Goal: Task Accomplishment & Management: Complete application form

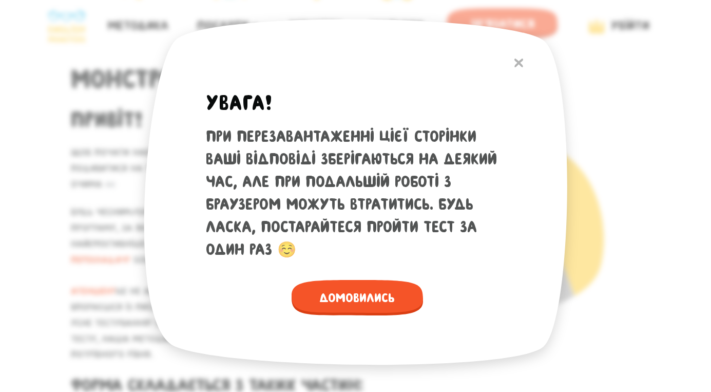
scroll to position [47, 0]
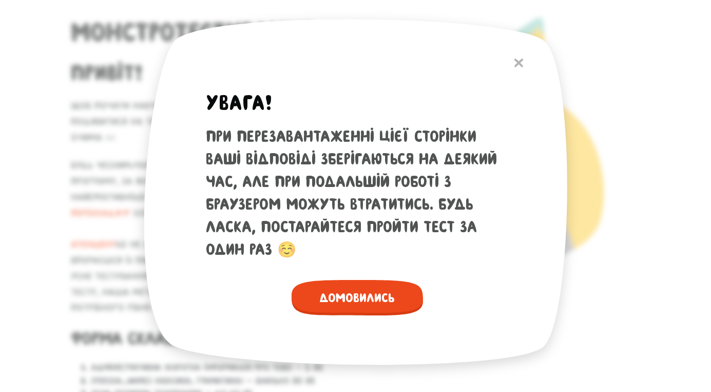
click at [345, 297] on span "Домовились" at bounding box center [357, 297] width 131 height 35
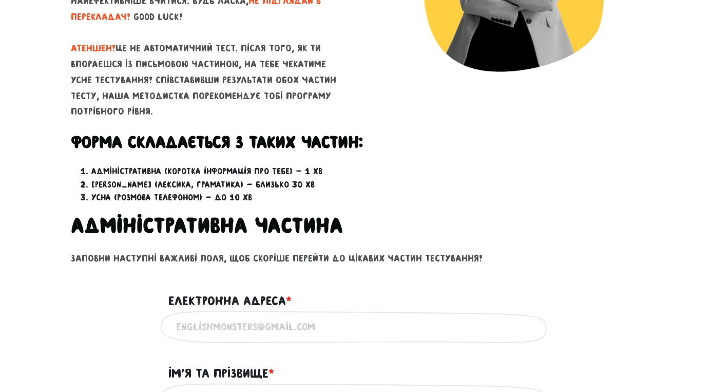
scroll to position [227, 0]
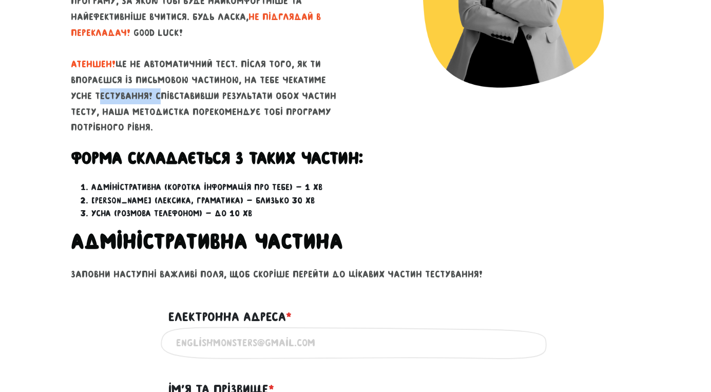
drag, startPoint x: 77, startPoint y: 90, endPoint x: 133, endPoint y: 89, distance: 56.5
click at [133, 89] on p "Будь чесним/ою - це допоможе нам підібрати тобі програму, за якою тобі буде най…" at bounding box center [209, 56] width 277 height 158
click at [173, 88] on p "Будь чесним/ою - це допоможе нам підібрати тобі програму, за якою тобі буде най…" at bounding box center [209, 56] width 277 height 158
click at [212, 91] on p "Будь чесним/ою - це допоможе нам підібрати тобі програму, за якою тобі буде най…" at bounding box center [209, 56] width 277 height 158
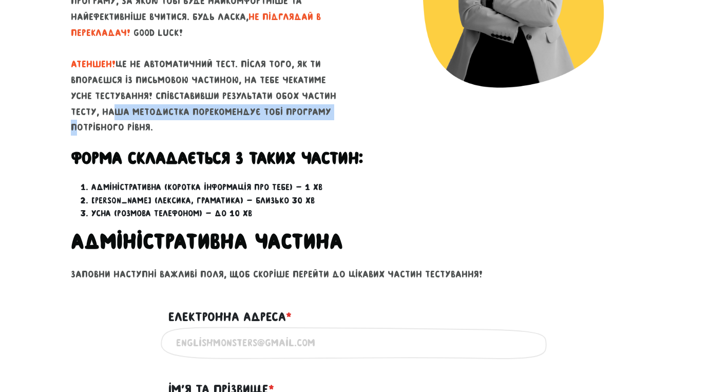
drag, startPoint x: 84, startPoint y: 109, endPoint x: 312, endPoint y: 107, distance: 228.0
click at [312, 107] on p "Будь чесним/ою - це допоможе нам підібрати тобі програму, за якою тобі буде най…" at bounding box center [209, 56] width 277 height 158
click at [314, 107] on p "Будь чесним/ою - це допоможе нам підібрати тобі програму, за якою тобі буде най…" at bounding box center [209, 56] width 277 height 158
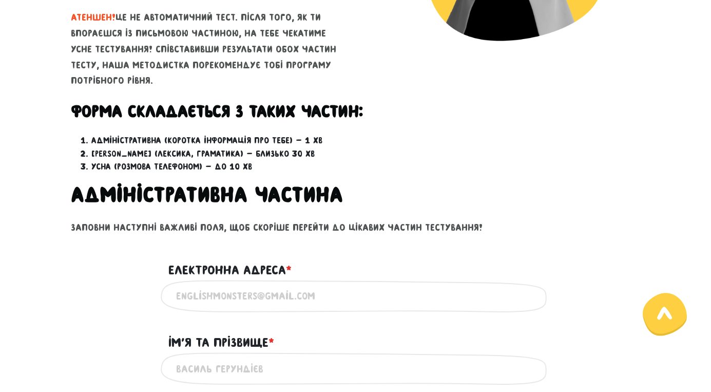
scroll to position [279, 0]
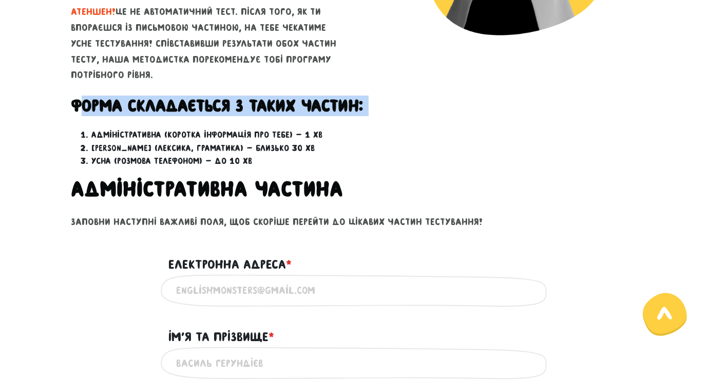
drag, startPoint x: 78, startPoint y: 95, endPoint x: 395, endPoint y: 118, distance: 318.6
click at [395, 118] on div "Форма складається з таких частин: Адміністративна (коротка інформація про тебе)…" at bounding box center [355, 168] width 585 height 147
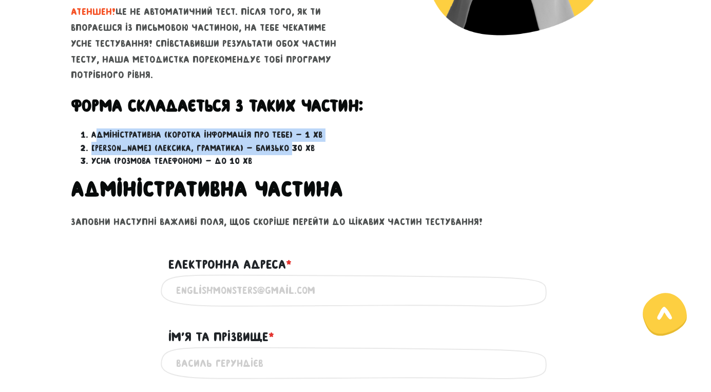
drag, startPoint x: 94, startPoint y: 125, endPoint x: 352, endPoint y: 137, distance: 258.0
click at [352, 137] on ol "Адміністративна (коротка інформація про тебе) — 1 хв Письмова (лексика, грамати…" at bounding box center [356, 148] width 570 height 40
click at [362, 128] on li "Адміністративна (коротка інформація про тебе) — 1 хв" at bounding box center [365, 134] width 549 height 13
drag, startPoint x: 104, startPoint y: 130, endPoint x: 351, endPoint y: 130, distance: 247.5
click at [351, 130] on li "Адміністративна (коротка інформація про тебе) — 1 хв" at bounding box center [365, 134] width 549 height 13
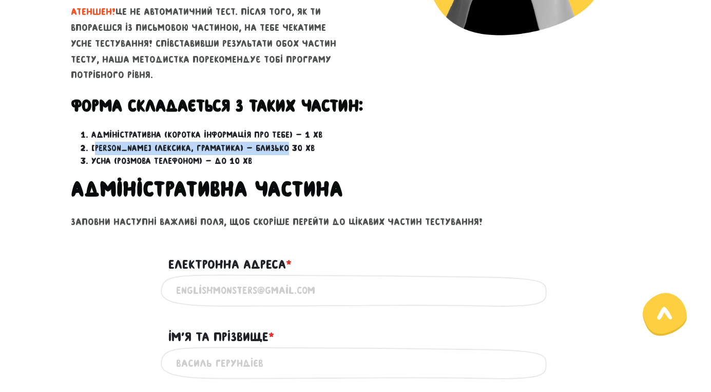
drag, startPoint x: 94, startPoint y: 139, endPoint x: 294, endPoint y: 145, distance: 199.8
click at [294, 145] on li "[PERSON_NAME] (лексика, граматика) — близько 30 хв" at bounding box center [365, 148] width 549 height 13
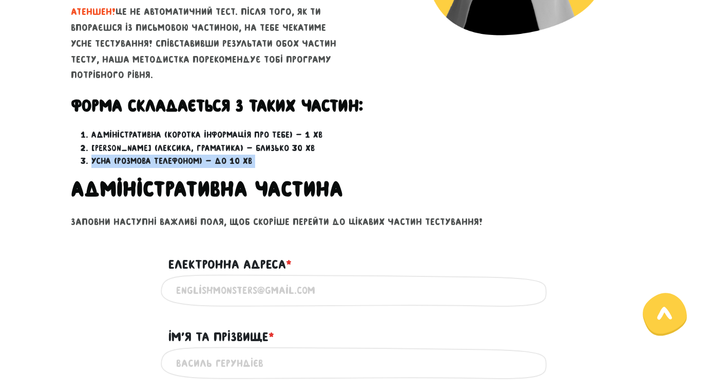
drag, startPoint x: 92, startPoint y: 155, endPoint x: 285, endPoint y: 167, distance: 193.4
click at [285, 167] on div "Форма складається з таких частин: Адміністративна (коротка інформація про тебе)…" at bounding box center [355, 168] width 585 height 147
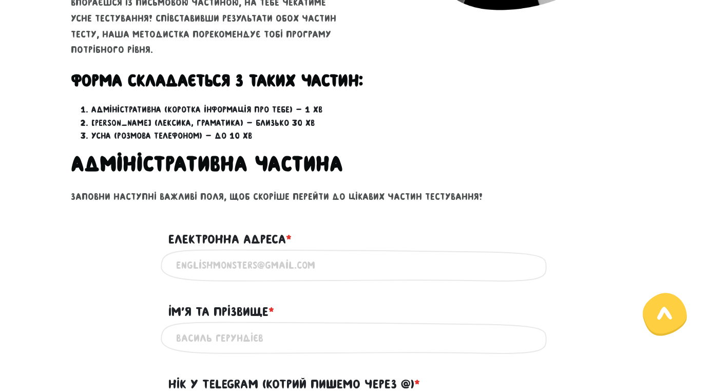
scroll to position [348, 0]
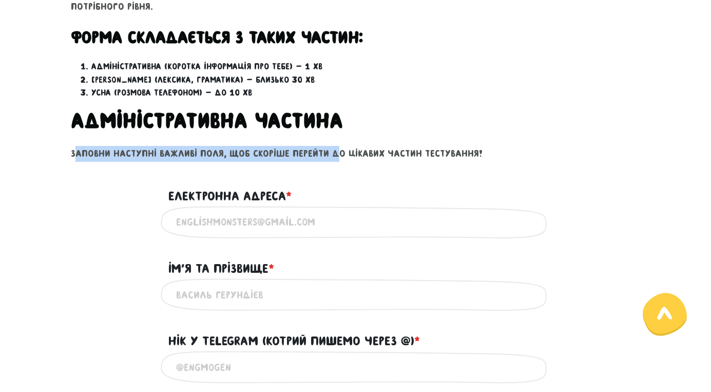
drag, startPoint x: 75, startPoint y: 149, endPoint x: 330, endPoint y: 144, distance: 254.2
click at [330, 146] on p "Заповни наступні важливі поля, щоб скоріше перейти до цікавих частин тестування!" at bounding box center [356, 154] width 570 height 16
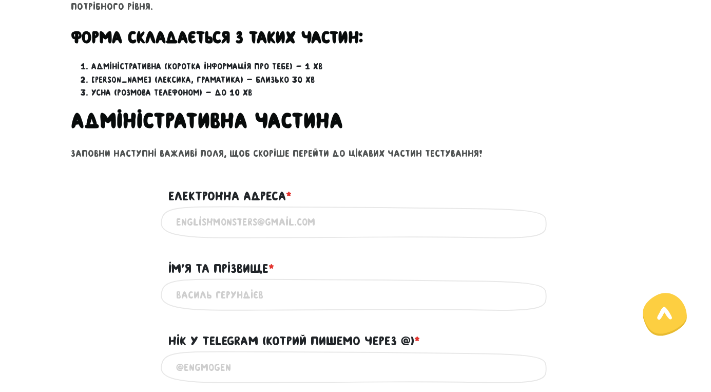
click at [330, 146] on p "Заповни наступні важливі поля, щоб скоріше перейти до цікавих частин тестування!" at bounding box center [356, 154] width 570 height 16
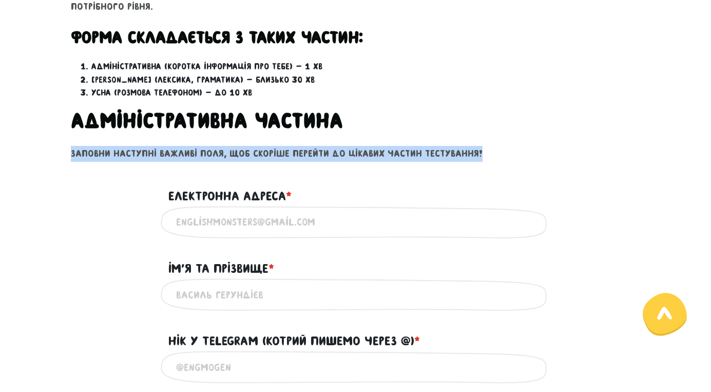
click at [330, 146] on p "Заповни наступні важливі поля, щоб скоріше перейти до цікавих частин тестування!" at bounding box center [356, 154] width 570 height 16
click at [389, 146] on p "Заповни наступні важливі поля, щоб скоріше перейти до цікавих частин тестування!" at bounding box center [356, 154] width 570 height 16
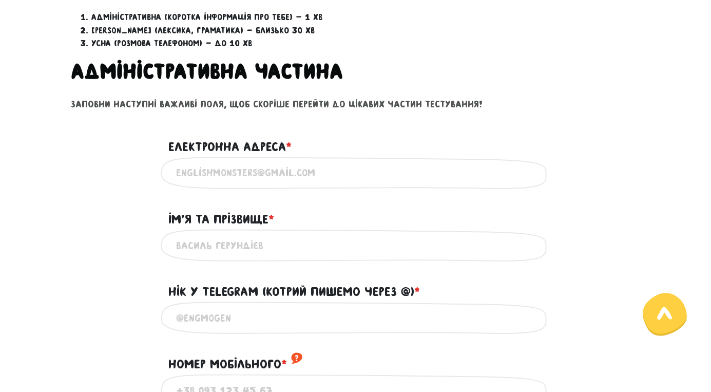
scroll to position [400, 0]
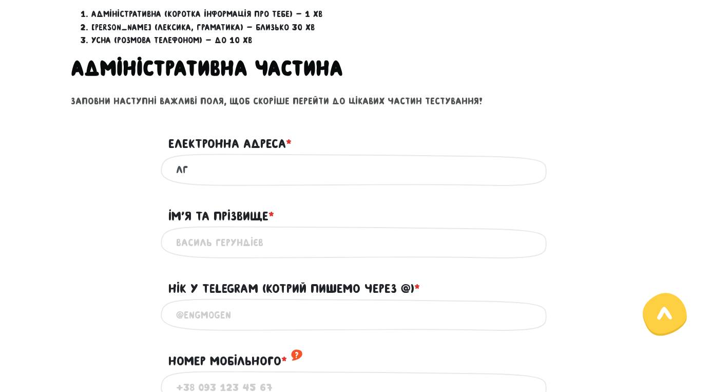
type input "л"
type input "[EMAIL_ADDRESS][PERSON_NAME][DOMAIN_NAME]"
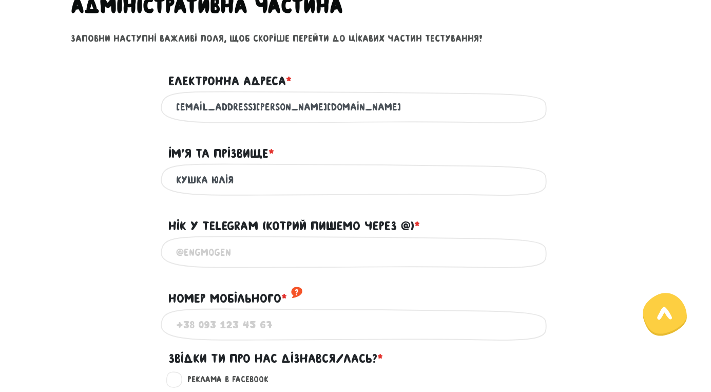
scroll to position [465, 0]
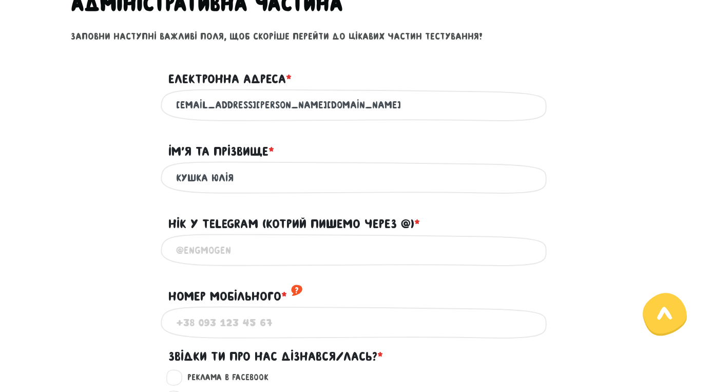
type input "Кушка юлія"
click at [213, 247] on input "@" at bounding box center [355, 249] width 359 height 23
paste input "JuliyaKushka"
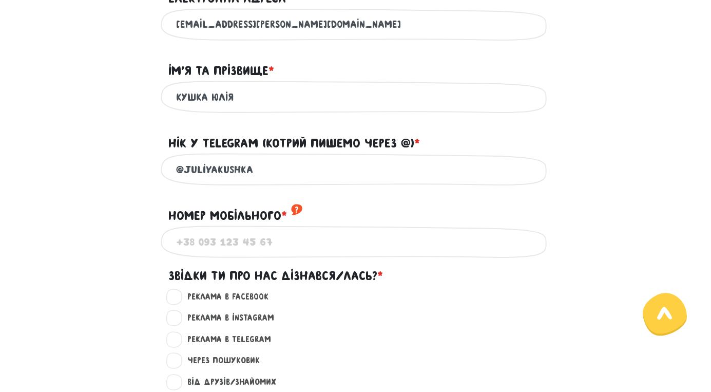
scroll to position [548, 0]
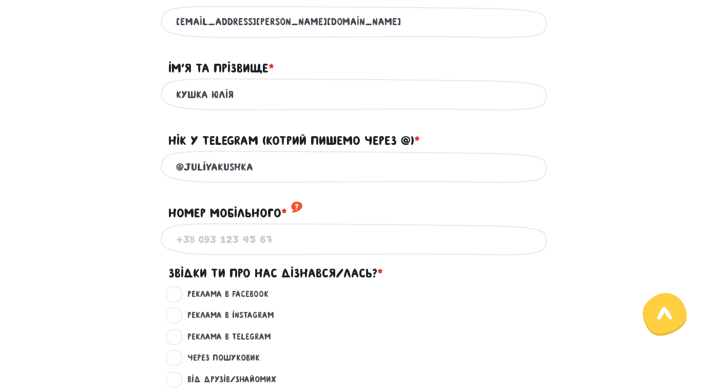
type input "@JuliyaKushka"
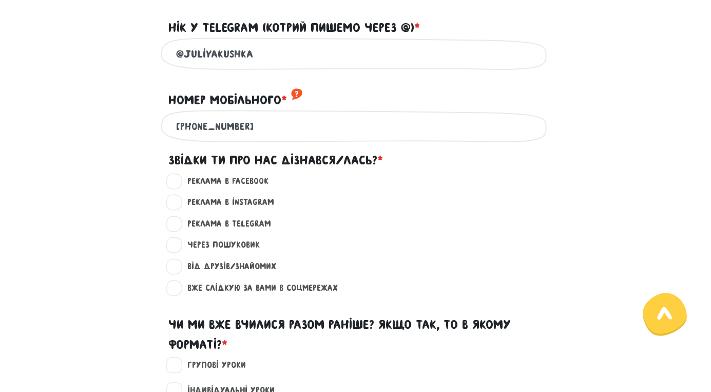
scroll to position [687, 0]
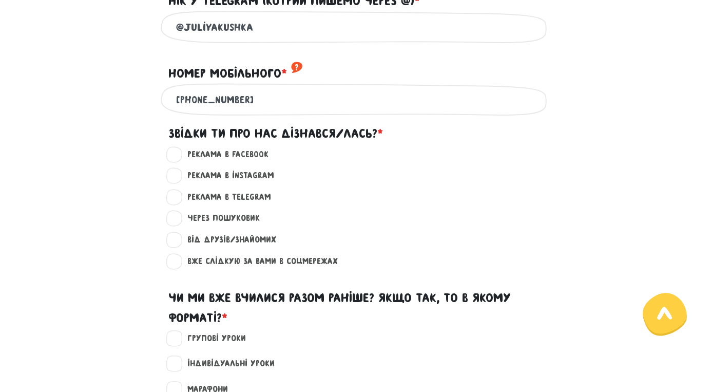
type input "[PHONE_NUMBER]"
click at [184, 255] on label "Вже слідкую за вами в соцмережах ?" at bounding box center [258, 261] width 159 height 13
click at [179, 255] on input "Вже слідкую за вами в соцмережах ?" at bounding box center [175, 260] width 8 height 10
radio input "true"
click at [179, 233] on label "Від друзів/знайомих ?" at bounding box center [228, 239] width 98 height 13
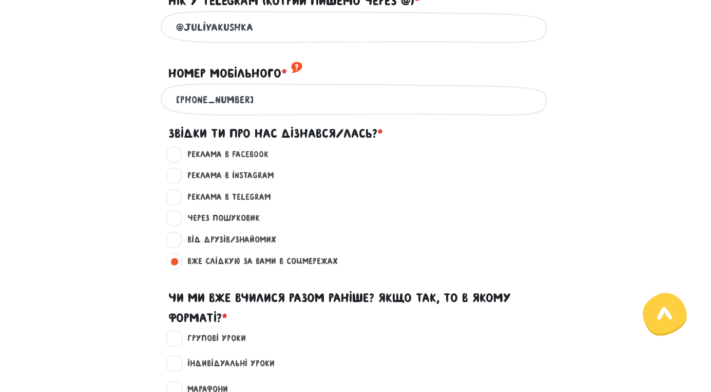
click at [179, 233] on input "Від друзів/знайомих ?" at bounding box center [175, 238] width 8 height 10
radio input "true"
click at [179, 259] on label "Вже слідкую за вами в соцмережах ?" at bounding box center [258, 261] width 159 height 13
click at [173, 259] on input "Вже слідкую за вами в соцмережах ?" at bounding box center [175, 260] width 8 height 10
radio input "true"
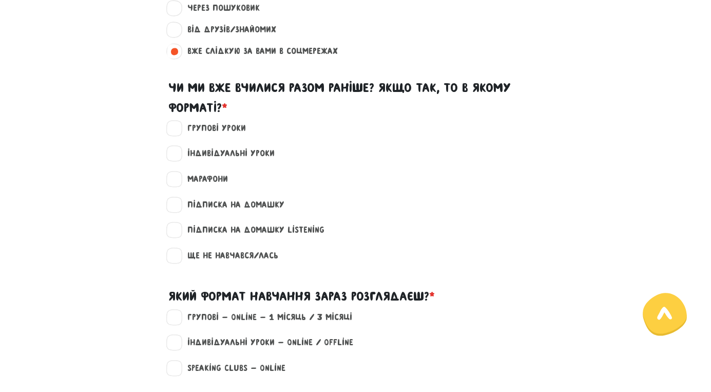
scroll to position [900, 0]
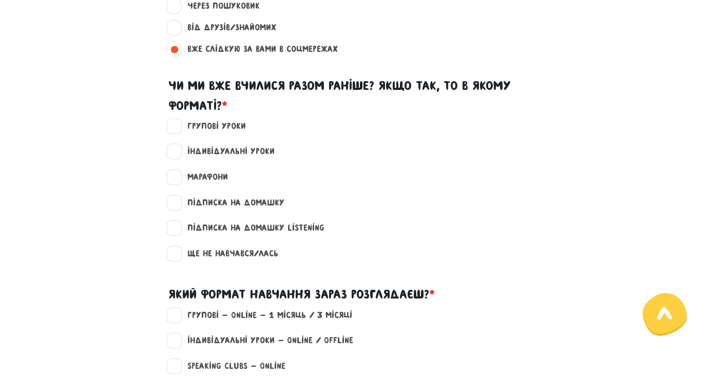
click at [179, 247] on label "Ще не навчався/лась" at bounding box center [229, 253] width 100 height 13
click at [171, 247] on input "Ще не навчався/лась" at bounding box center [175, 252] width 8 height 10
checkbox input "true"
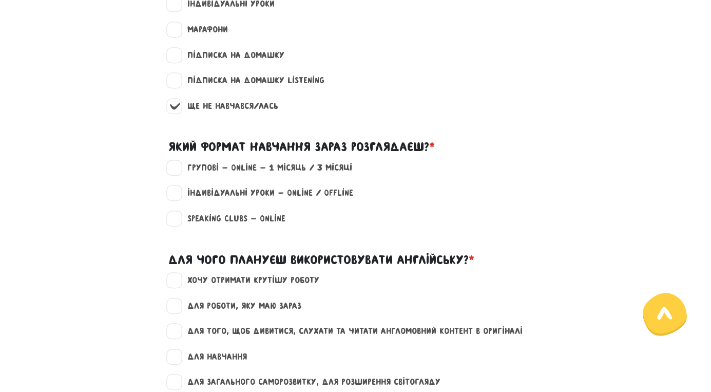
scroll to position [1048, 0]
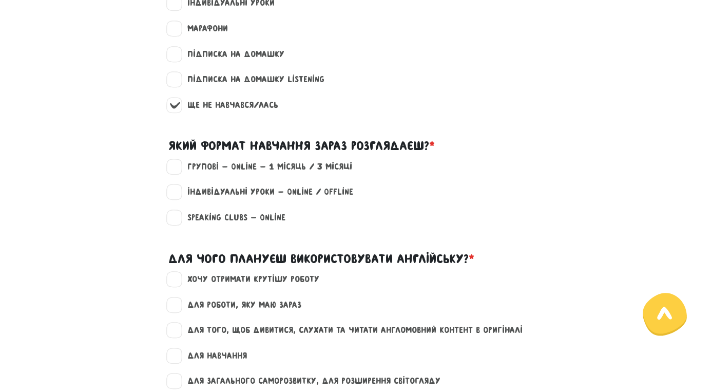
click at [180, 160] on label "Групові - Online - 1 місяць / 3 місяці" at bounding box center [266, 166] width 174 height 13
click at [179, 160] on input "Групові - Online - 1 місяць / 3 місяці" at bounding box center [175, 165] width 8 height 10
checkbox input "true"
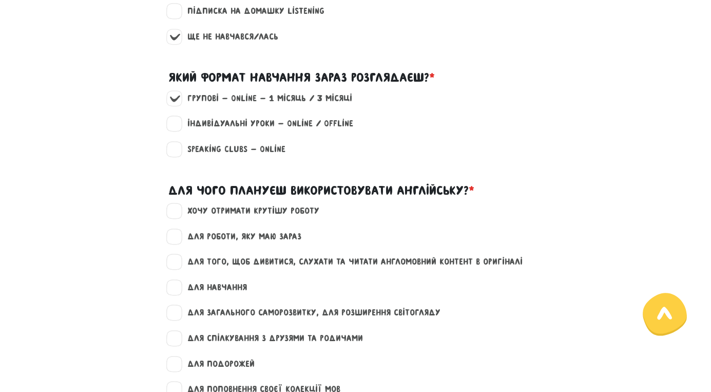
scroll to position [1122, 0]
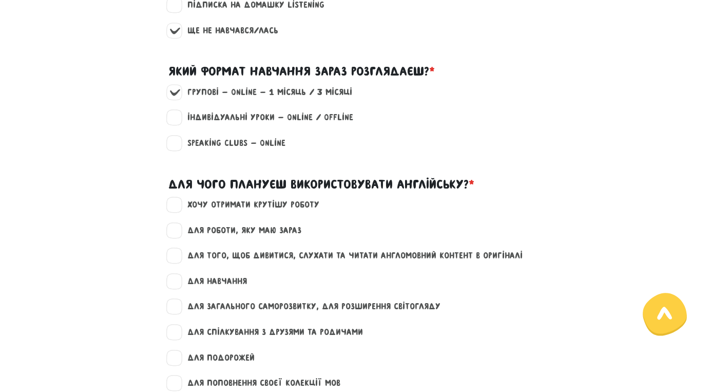
click at [179, 111] on label "Індивідуальні уроки - Online / Offline" at bounding box center [266, 117] width 175 height 13
click at [179, 111] on input "Індивідуальні уроки - Online / Offline" at bounding box center [175, 116] width 8 height 10
checkbox input "true"
click at [179, 137] on label "Speaking clubs - Online" at bounding box center [232, 143] width 107 height 13
click at [173, 137] on input "Speaking clubs - Online" at bounding box center [175, 142] width 8 height 10
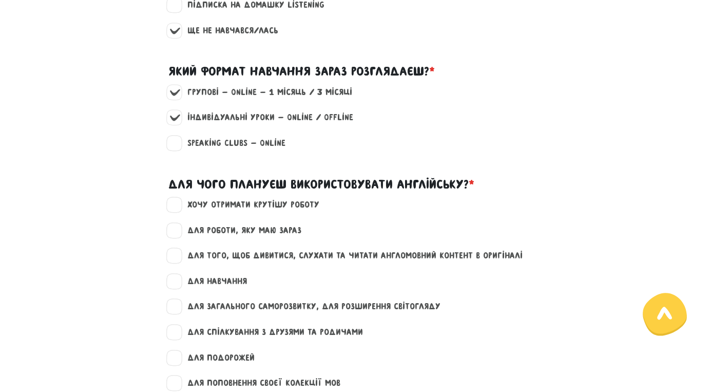
checkbox input "true"
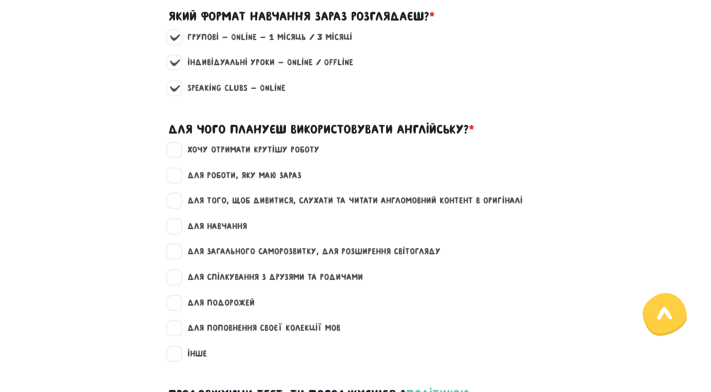
scroll to position [1199, 0]
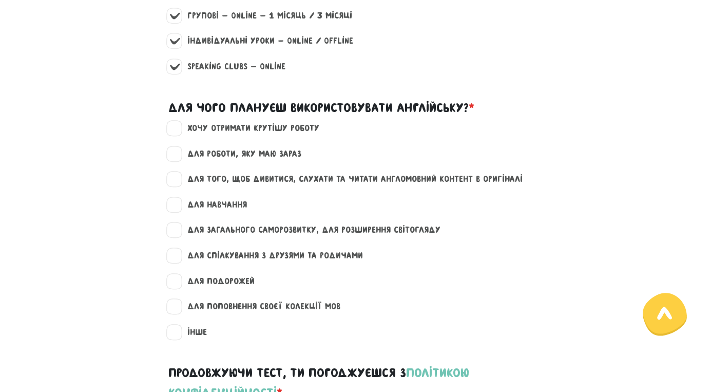
click at [179, 122] on label "хочу отримати крутішу роботу" at bounding box center [249, 128] width 141 height 13
click at [173, 122] on input "хочу отримати крутішу роботу" at bounding box center [175, 127] width 8 height 10
checkbox input "true"
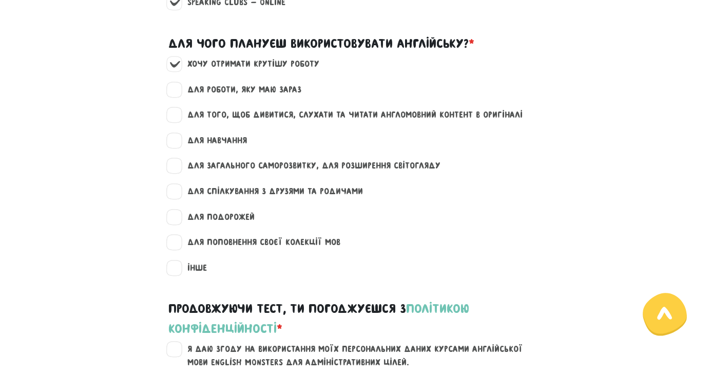
scroll to position [1279, 0]
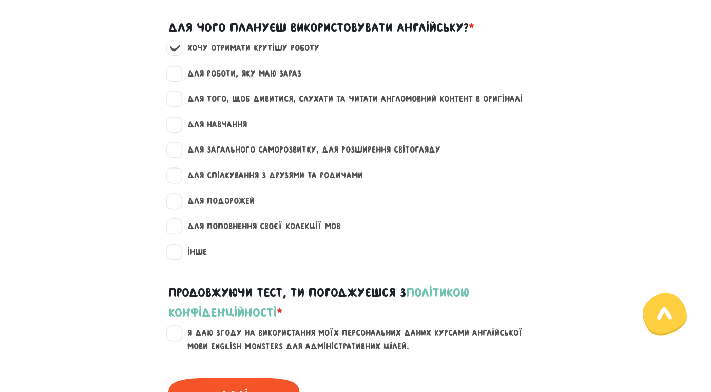
click at [183, 92] on label "для того, щоб дивитися, слухати та читати англомовний контент в оригіналі" at bounding box center [351, 98] width 344 height 13
click at [179, 92] on input "для того, щоб дивитися, слухати та читати англомовний контент в оригіналі" at bounding box center [175, 97] width 8 height 10
checkbox input "true"
click at [179, 143] on label "для загального саморозвитку, для розширення світогляду" at bounding box center [310, 149] width 262 height 13
click at [176, 143] on input "для загального саморозвитку, для розширення світогляду" at bounding box center [175, 148] width 8 height 10
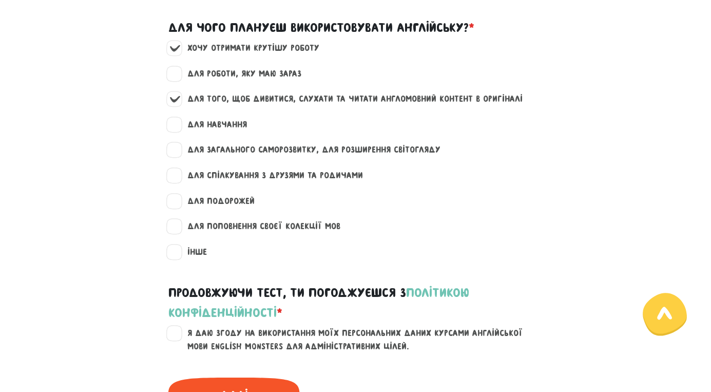
checkbox input "true"
click at [179, 169] on label "для спілкування з друзями та родичами" at bounding box center [271, 175] width 184 height 13
click at [176, 169] on input "для спілкування з друзями та родичами" at bounding box center [175, 174] width 8 height 10
checkbox input "true"
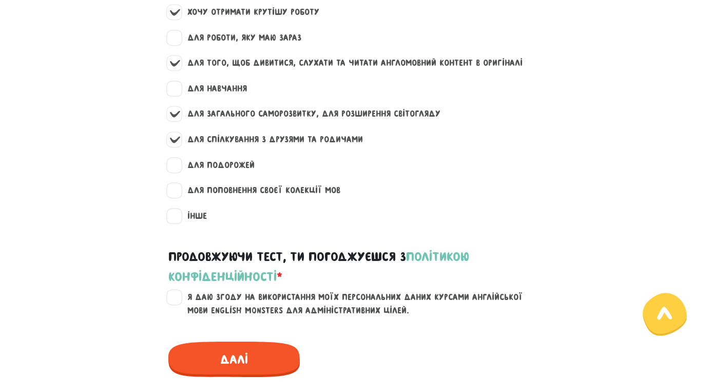
scroll to position [1317, 0]
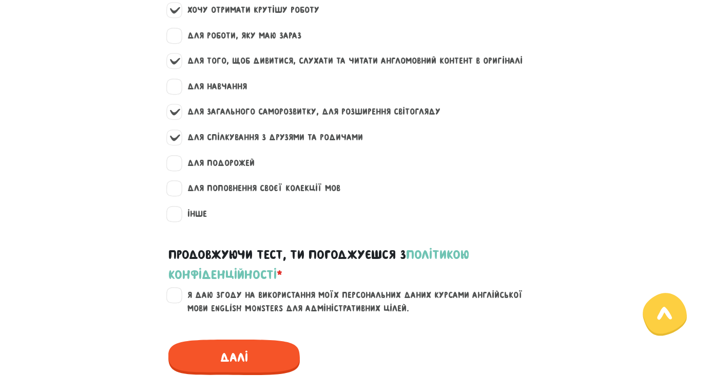
click at [179, 157] on label "для подорожей" at bounding box center [217, 163] width 76 height 13
click at [171, 157] on input "для подорожей" at bounding box center [175, 162] width 8 height 10
checkbox input "true"
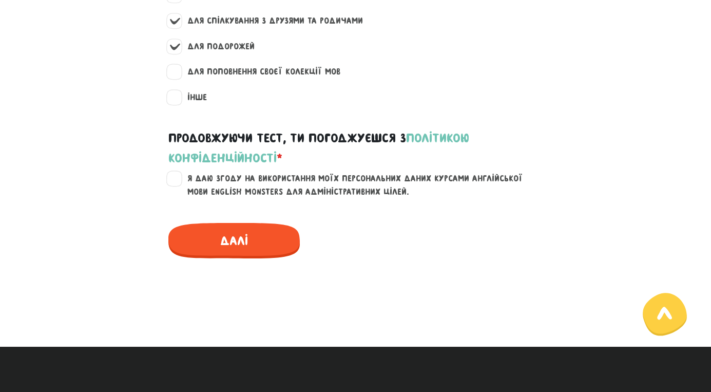
scroll to position [1435, 0]
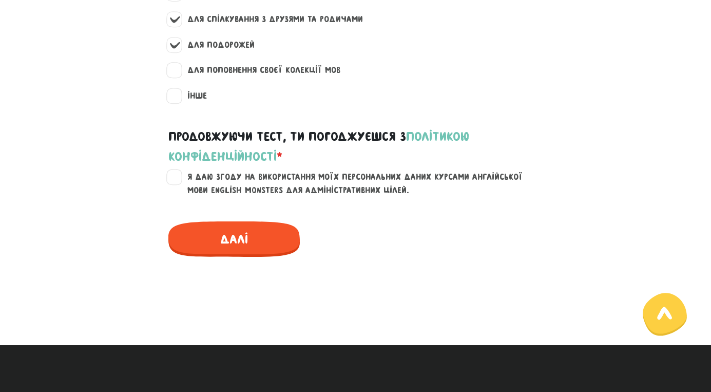
click at [179, 170] on label "Я даю згоду на використання моїх персональних даних курсами англійської мови En…" at bounding box center [362, 183] width 367 height 26
click at [178, 170] on input "Я даю згоду на використання моїх персональних даних курсами англійської мови En…" at bounding box center [175, 175] width 8 height 10
checkbox input "true"
click at [213, 209] on div "Далі" at bounding box center [356, 233] width 390 height 48
click at [228, 221] on span "Далі" at bounding box center [233, 238] width 131 height 35
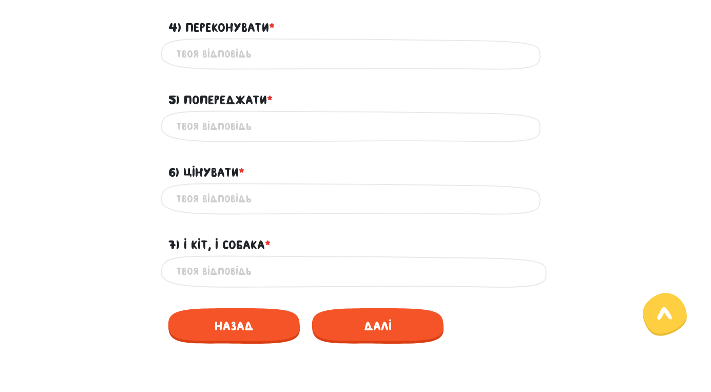
scroll to position [441, 0]
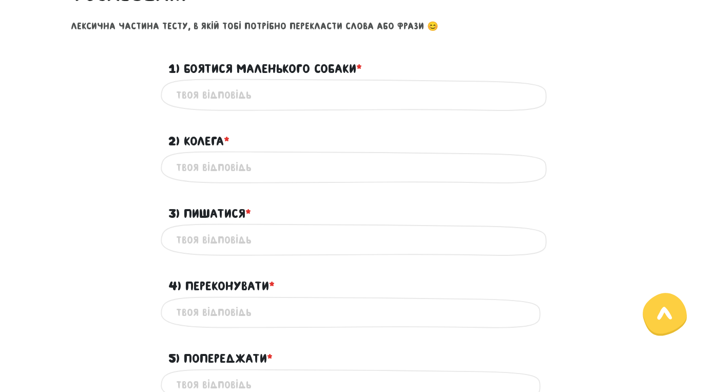
click at [243, 97] on input "1) Боятися маленького собаки * ?" at bounding box center [355, 94] width 359 height 23
type input "to afraid a little dog"
click at [233, 167] on input "2) Колега * ?" at bounding box center [355, 167] width 359 height 23
click at [302, 204] on div "3) Пишатися * ?" at bounding box center [356, 208] width 390 height 32
click at [228, 175] on input "colegua" at bounding box center [355, 167] width 359 height 23
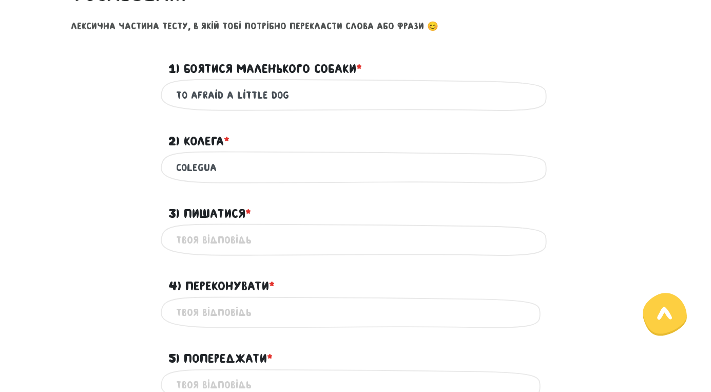
drag, startPoint x: 230, startPoint y: 173, endPoint x: 341, endPoint y: 190, distance: 112.9
click at [341, 192] on div "3) Пишатися * ?" at bounding box center [356, 208] width 390 height 32
click at [291, 156] on input "colegua" at bounding box center [355, 167] width 359 height 23
click at [218, 166] on input "colegua" at bounding box center [355, 167] width 359 height 23
type input "college"
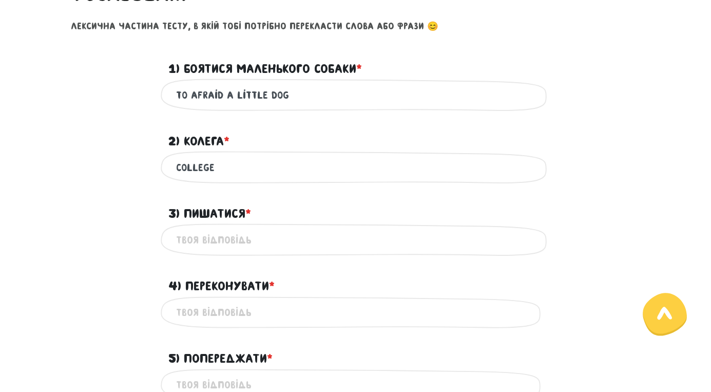
click at [227, 239] on input "3) Пишатися * ?" at bounding box center [355, 239] width 359 height 23
type input "proud"
click at [260, 323] on div "Це обов'язкове поле" at bounding box center [356, 312] width 390 height 32
click at [260, 315] on input "4) Переконувати * ?" at bounding box center [355, 312] width 359 height 23
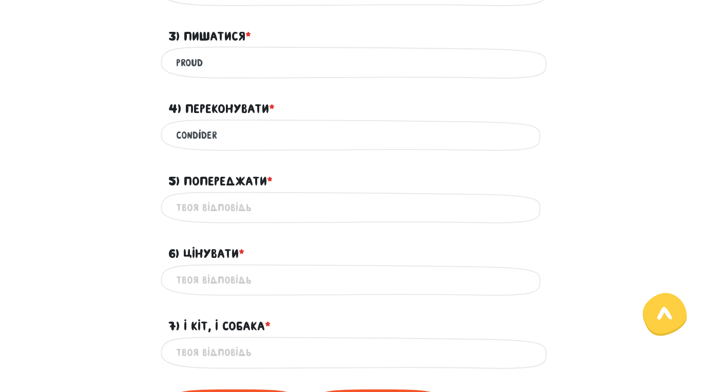
scroll to position [631, 0]
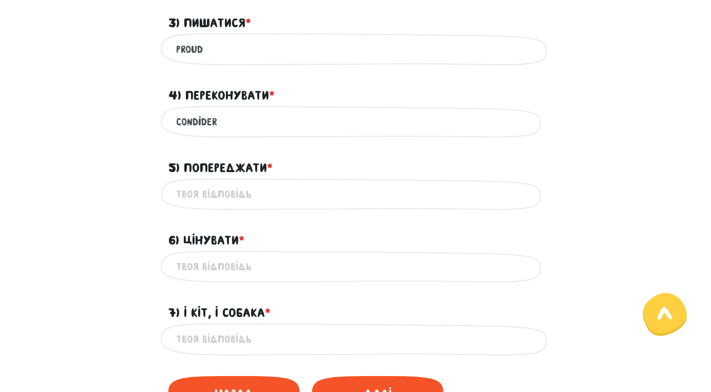
click at [196, 121] on input "condider" at bounding box center [355, 121] width 359 height 23
type input "consider"
click at [227, 187] on input "5) Попереджати * ?" at bounding box center [355, 194] width 359 height 23
type input "*"
click at [254, 277] on div "Це обов'язкове поле" at bounding box center [356, 267] width 390 height 32
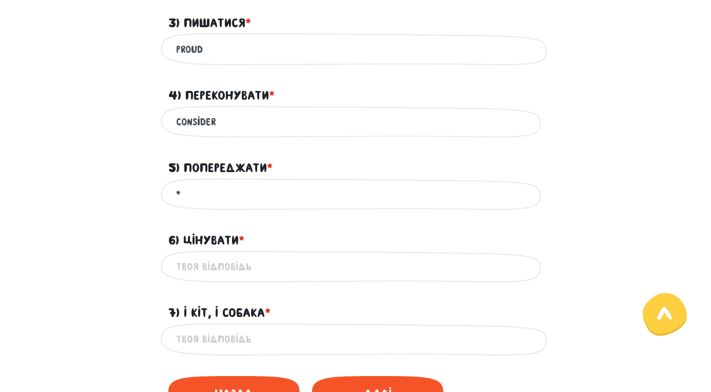
click at [251, 261] on input "6) Цінувати * ?" at bounding box center [355, 266] width 359 height 23
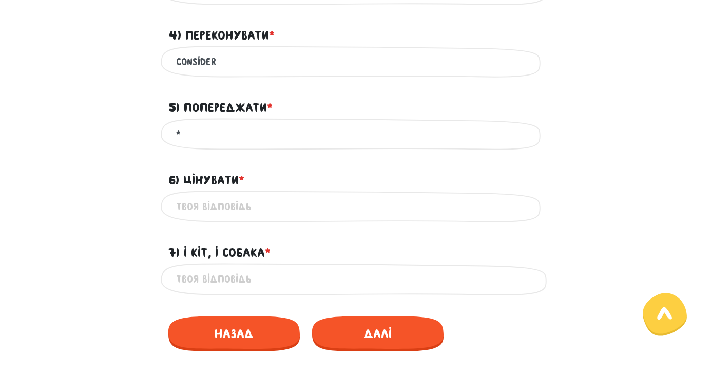
scroll to position [707, 0]
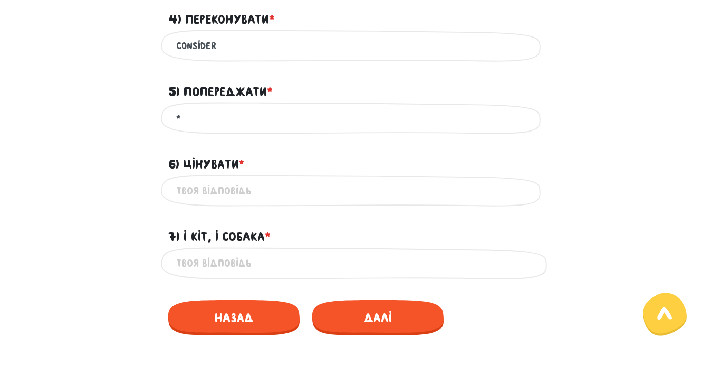
click at [111, 242] on div "7) І кіт, і собака * ?" at bounding box center [355, 231] width 585 height 32
click at [207, 199] on input "6) Цінувати * ?" at bounding box center [355, 190] width 359 height 23
type input "*"
click at [220, 256] on input "7) І кіт, і собака * ?" at bounding box center [355, 263] width 359 height 23
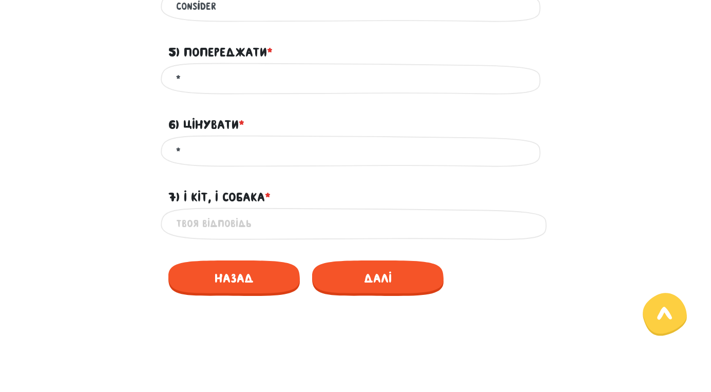
scroll to position [757, 0]
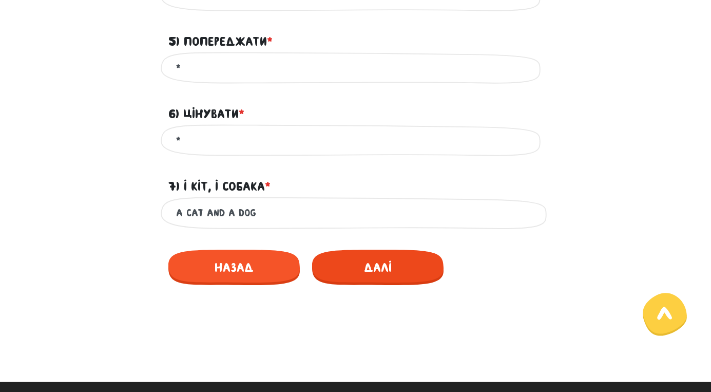
type input "a cat and a dog"
click at [392, 262] on span "Далі" at bounding box center [377, 267] width 131 height 35
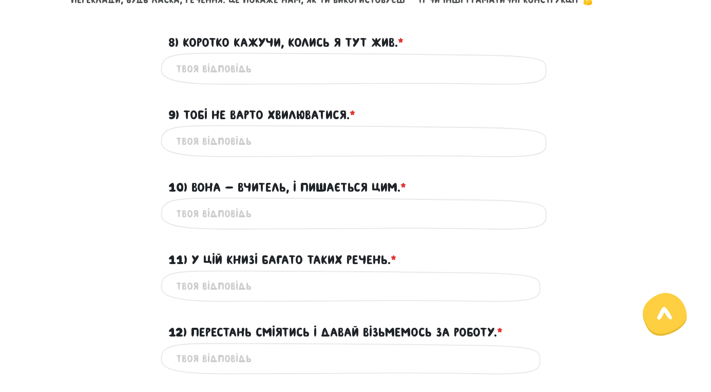
scroll to position [441, 0]
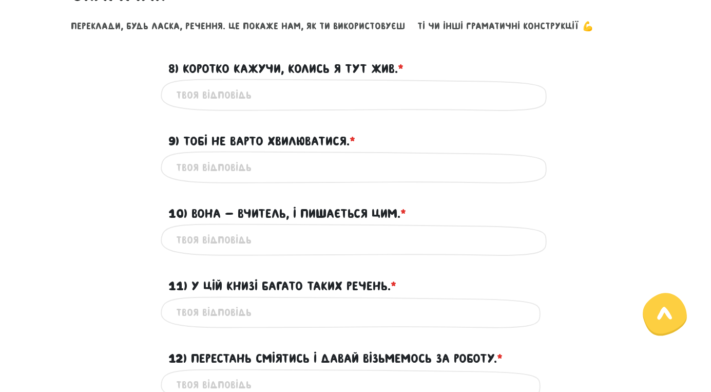
click at [317, 87] on input "8) Коротко кажучи, колись я тут жив. * ?" at bounding box center [355, 94] width 359 height 23
type input "well, some time ago I lived here"
click at [264, 160] on input "9) Тобі не варто хвилюватися. * ?" at bounding box center [355, 167] width 359 height 23
type input "don't worry"
click at [255, 254] on div "Це обов'язкове поле" at bounding box center [356, 239] width 390 height 32
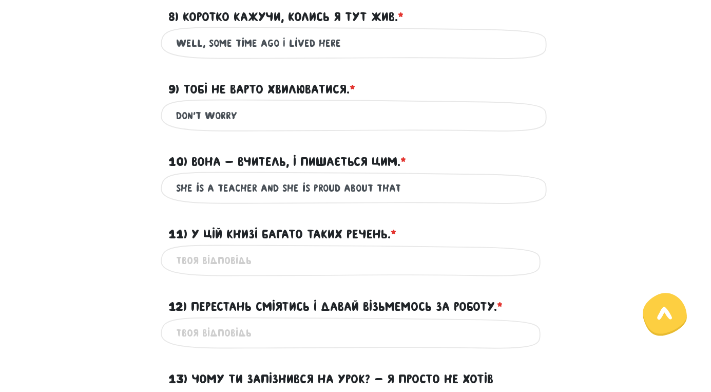
scroll to position [495, 0]
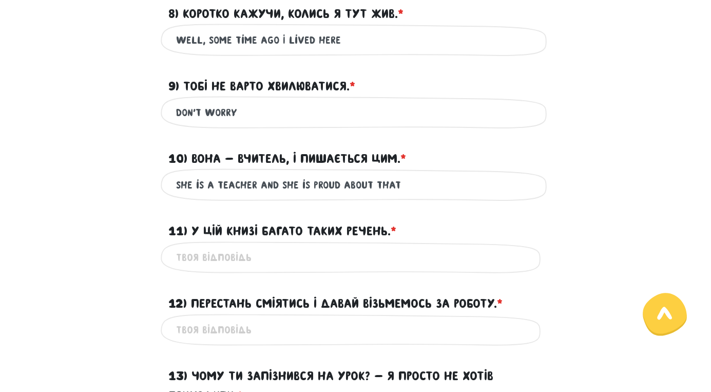
type input "she is a teacher and she is proud about that"
click at [455, 227] on div "11) У цій книзі багато таких речень. * ?" at bounding box center [356, 225] width 390 height 32
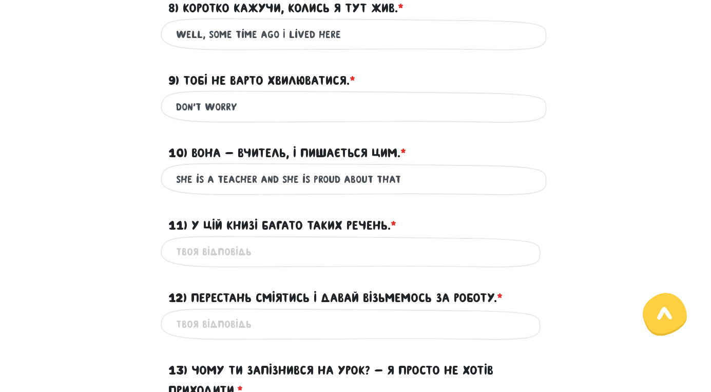
scroll to position [511, 0]
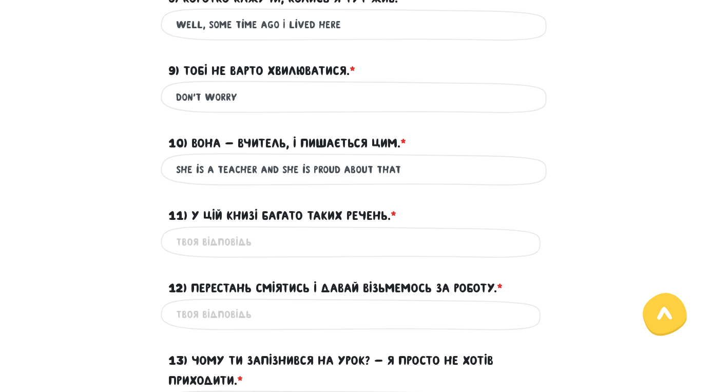
click at [321, 235] on input "11) У цій книзі багато таких речень. * ?" at bounding box center [355, 242] width 359 height 23
click at [288, 236] on input "11) У цій книзі багато таких речень. * ?" at bounding box center [355, 242] width 359 height 23
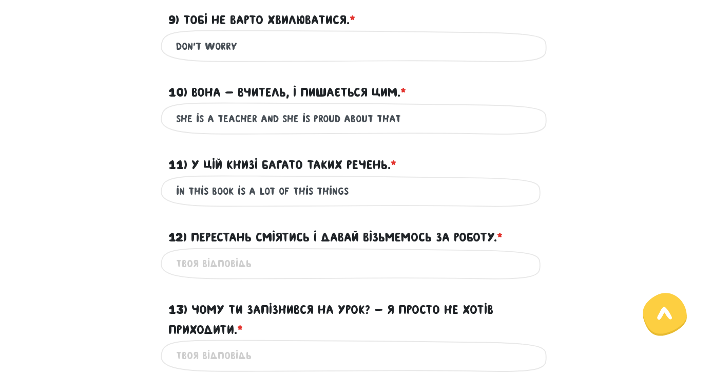
scroll to position [576, 0]
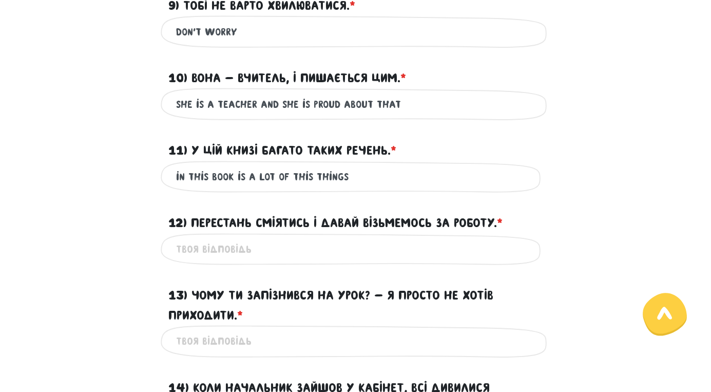
type input "in this book is a lot of this things"
click at [270, 239] on input "12) Перестань сміятись і давай візьмемось за роботу. * ?" at bounding box center [355, 249] width 359 height 23
type input "p"
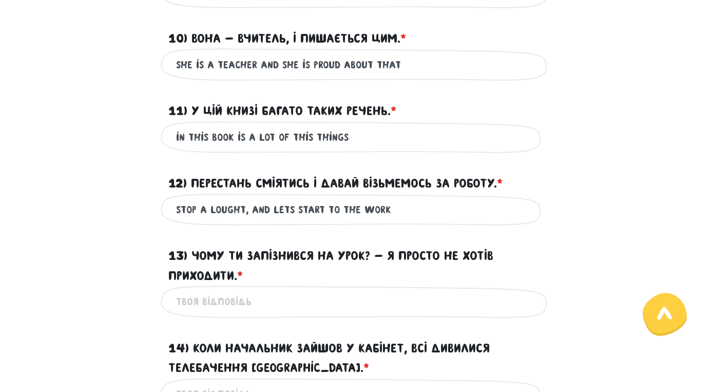
type input "stop a lought, and lets start to the work"
click at [255, 298] on input "13) Чому ти запізнився на урок? - Я просто не хотів приходити. * ?" at bounding box center [355, 301] width 359 height 23
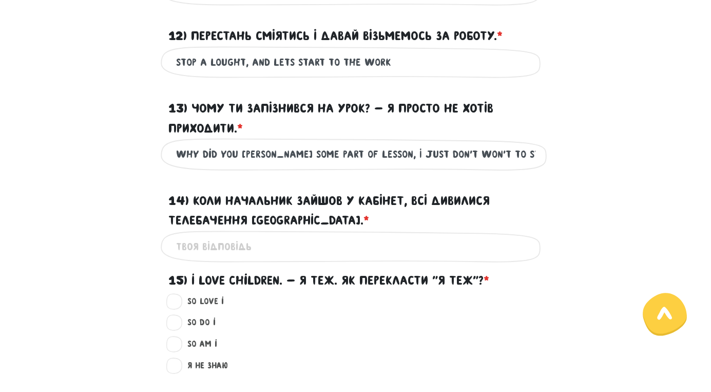
scroll to position [778, 0]
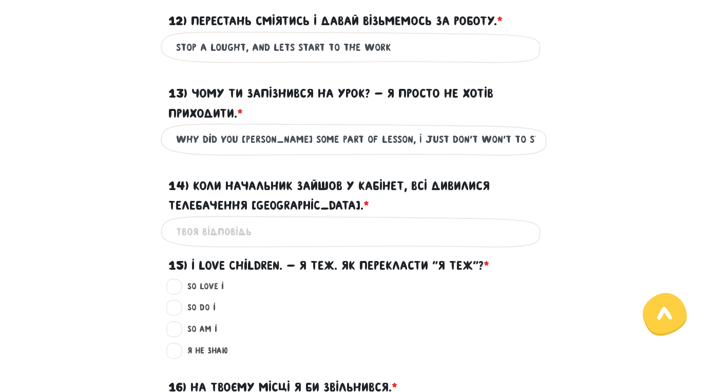
type input "why did you [PERSON_NAME] some part of lesson, I just don't won't to start"
click at [324, 228] on input "whrn the boss is came [PERSON_NAME] body" at bounding box center [355, 231] width 359 height 23
click at [348, 223] on input "whrn the boss is came averybody" at bounding box center [355, 231] width 359 height 23
click at [352, 229] on input "whrn the boss is came averybody" at bounding box center [355, 231] width 359 height 23
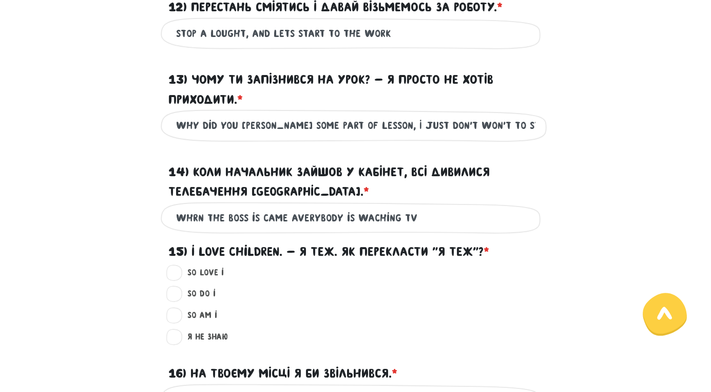
scroll to position [793, 0]
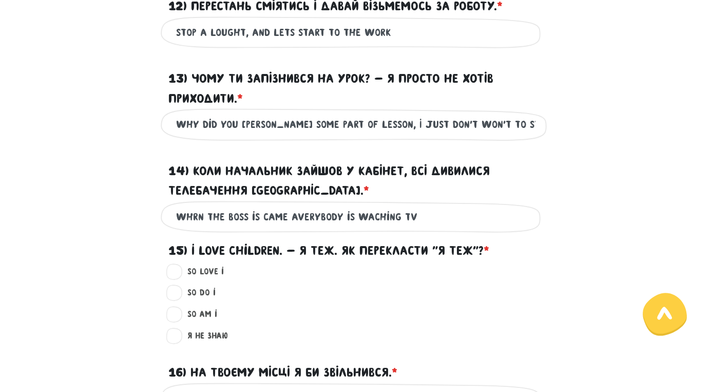
click at [371, 252] on label "15) I love children. - Я теж. Як перекласти "Я теж"? *" at bounding box center [328, 251] width 321 height 20
click at [432, 206] on input "whrn the boss is came averybody is waching TV" at bounding box center [355, 216] width 359 height 23
click at [432, 213] on input "whrn the boss is came averybody is waching TV" at bounding box center [355, 216] width 359 height 23
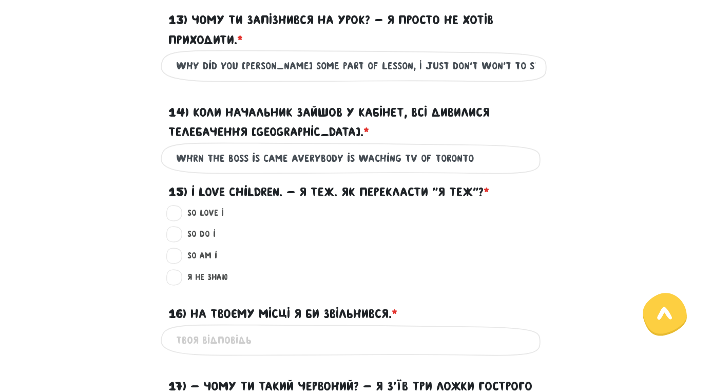
type input "whrn the boss is came averybody is waching TV of Toronto"
click at [384, 239] on div "So do I ?" at bounding box center [355, 238] width 585 height 22
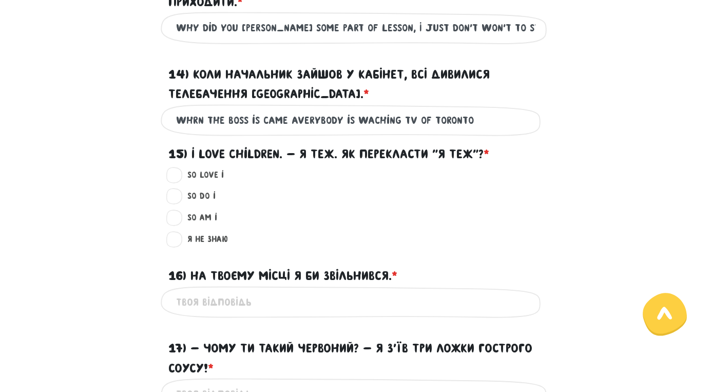
scroll to position [891, 0]
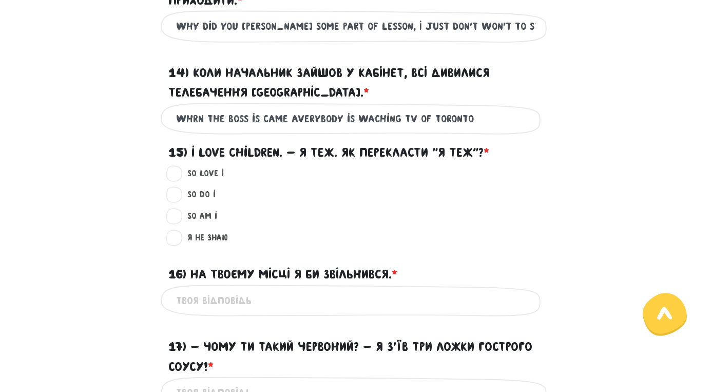
click at [309, 161] on div "15) I love children. - Я теж. Як перекласти "Я теж"? *" at bounding box center [356, 155] width 390 height 24
click at [368, 143] on label "15) I love children. - Я теж. Як перекласти "Я теж"? *" at bounding box center [328, 153] width 321 height 20
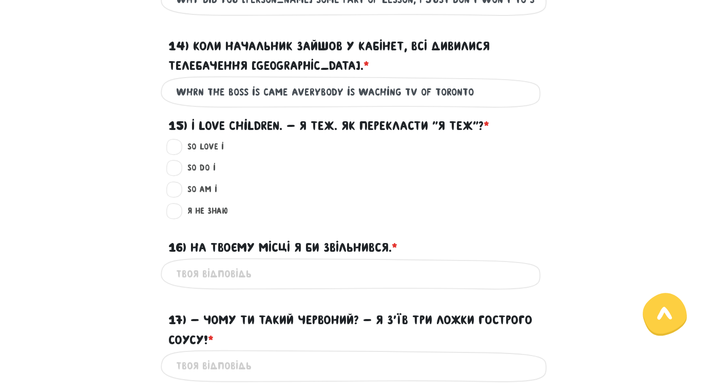
scroll to position [920, 0]
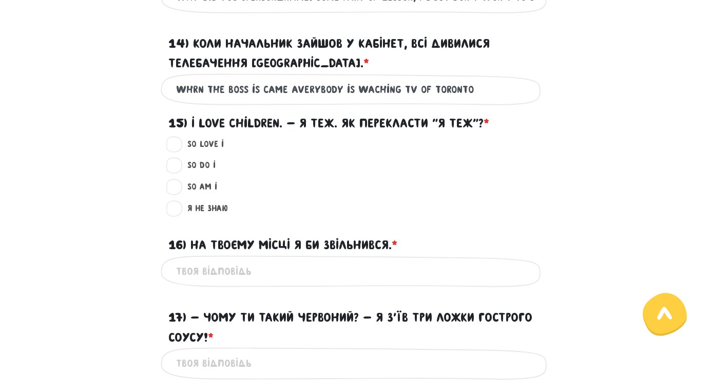
click at [194, 168] on label "So do I ?" at bounding box center [197, 165] width 37 height 13
click at [179, 168] on input "So do I ?" at bounding box center [175, 164] width 8 height 10
radio input "true"
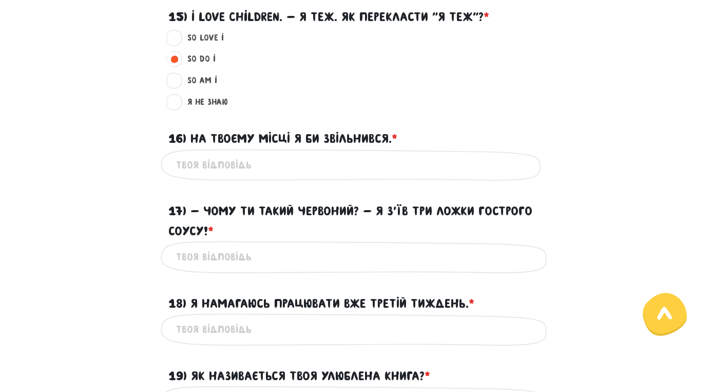
scroll to position [1036, 0]
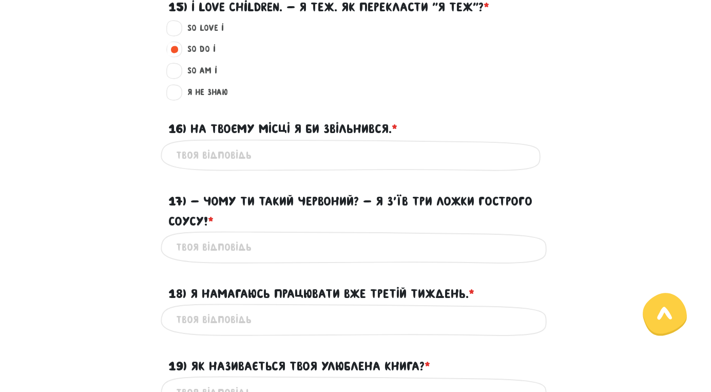
click at [273, 158] on input "16) На твоєму місці я би звільнився. * ?" at bounding box center [355, 155] width 359 height 23
type input "w"
type input "***"
click at [250, 240] on input "17) - Чому ти такий червоний? - Я з’їв три ложки гострого соусу! * ?" at bounding box center [355, 247] width 359 height 23
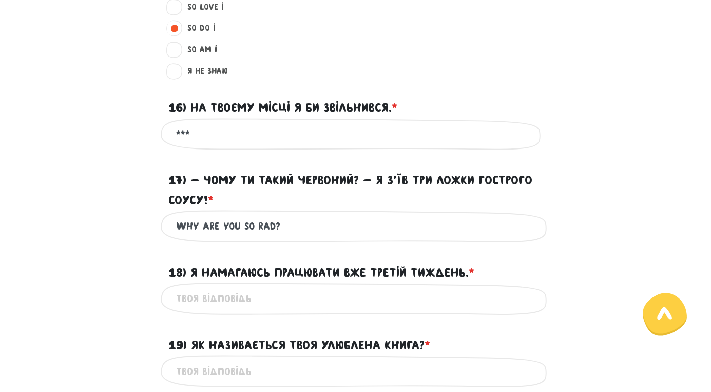
type input "why are you so rad?"
click at [275, 305] on input "18) Я намагаюсь працювати вже третій тиждень. * ?" at bounding box center [355, 298] width 359 height 23
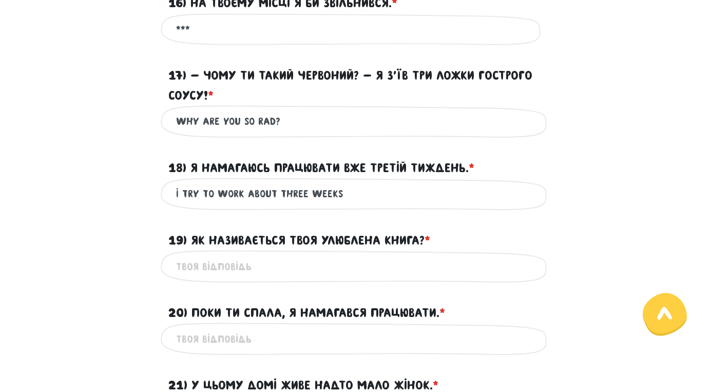
scroll to position [1168, 0]
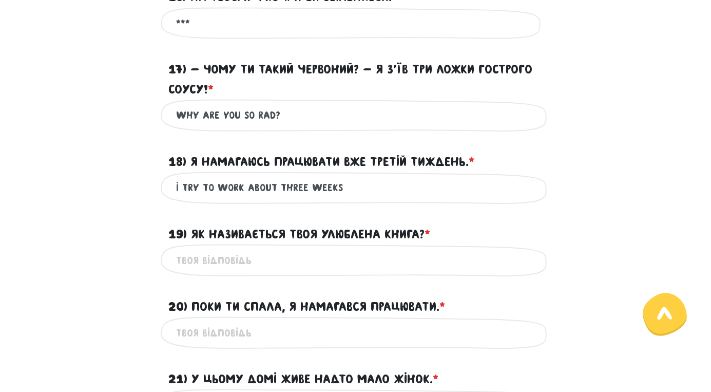
type input "I try to work about three weeks"
click at [207, 251] on input "19) Як називається твоя улюблена книга? * ?" at bounding box center [355, 259] width 359 height 23
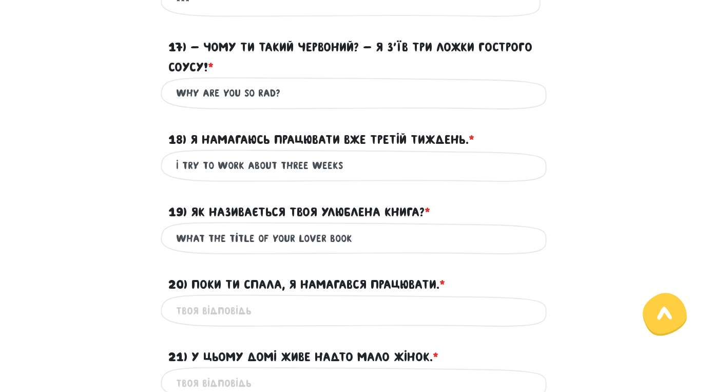
scroll to position [1234, 0]
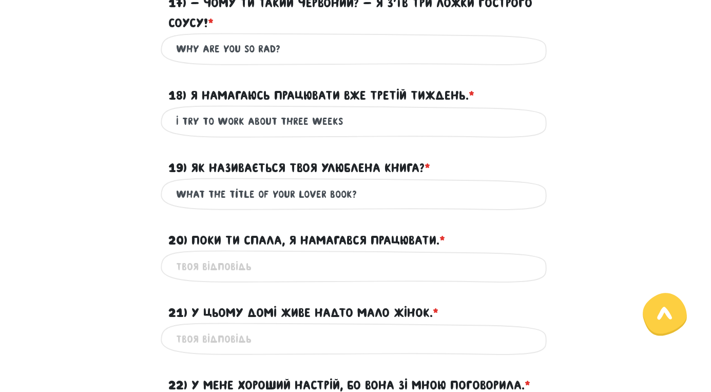
type input "what the title of your lover book?"
click at [257, 255] on input "20) Поки ти спала, я намагався працювати. * ?" at bounding box center [355, 266] width 359 height 23
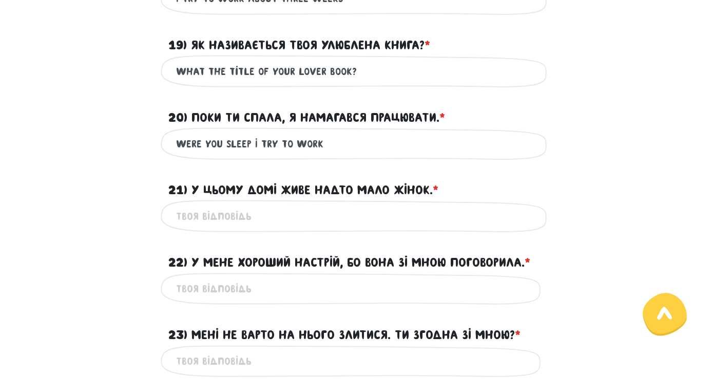
scroll to position [1374, 0]
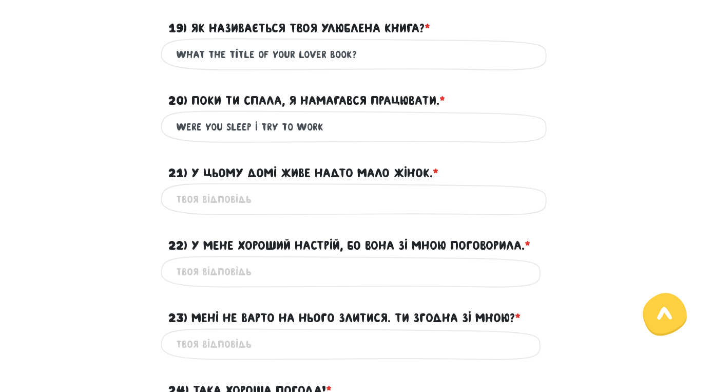
type input "were you sleep I try to work"
click at [248, 198] on input "21) У цьому домі живе надто мало жінок. * ?" at bounding box center [355, 198] width 359 height 23
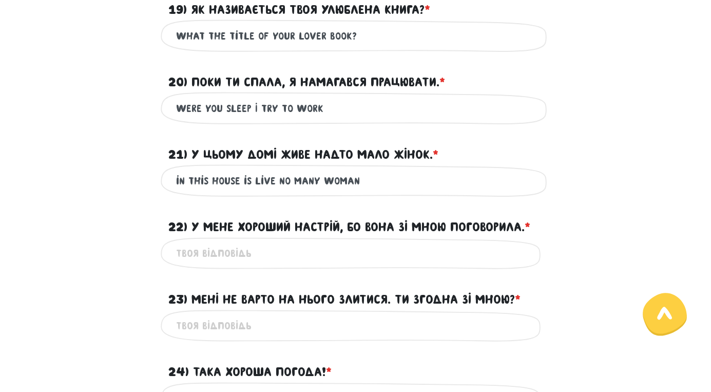
type input "in this house is live no many woman"
click at [307, 242] on input "22) У мене хороший настрій, бо вона зі мною поговорила. * ?" at bounding box center [355, 253] width 359 height 23
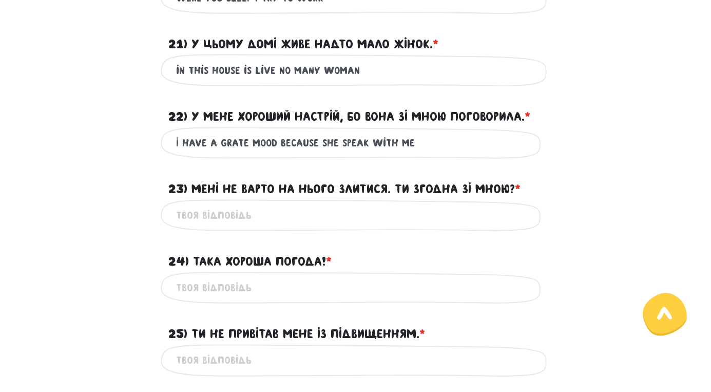
scroll to position [1511, 0]
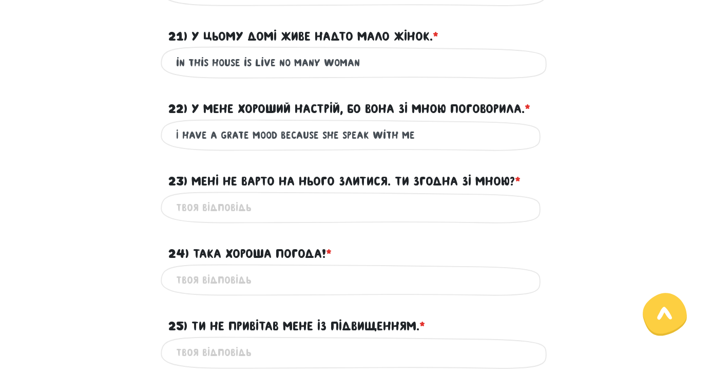
type input "I have a grate mood because she speak with me"
click at [260, 196] on input "23) Мені не варто на нього злитися. Ти згодна зі мною? * ?" at bounding box center [355, 207] width 359 height 23
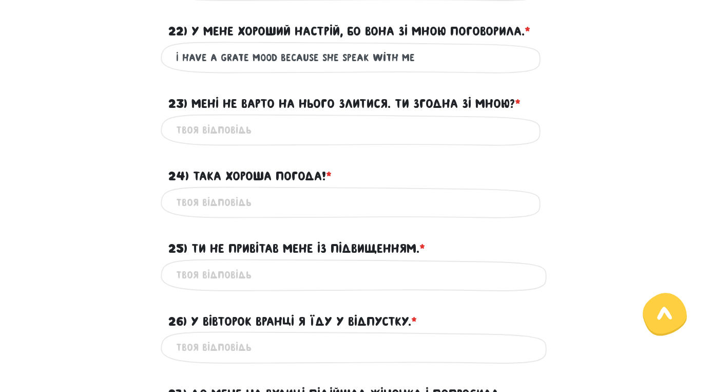
scroll to position [1559, 0]
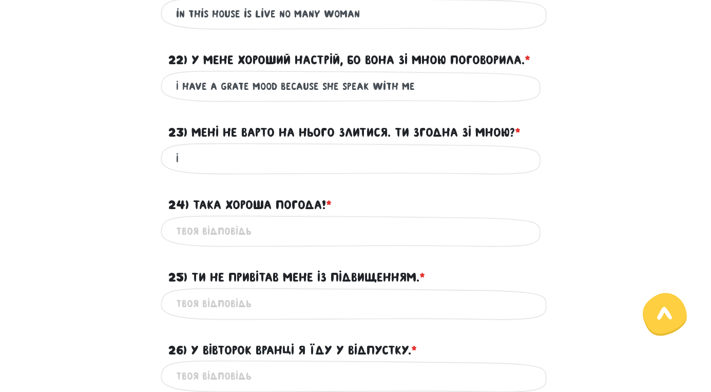
type input "I"
type input "I should not angry on him, are you agree?"
click at [258, 220] on input "24) Така хороша погода! * ?" at bounding box center [355, 231] width 359 height 23
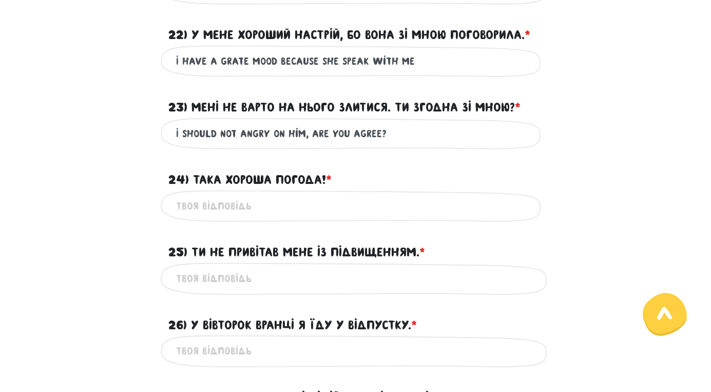
scroll to position [1586, 0]
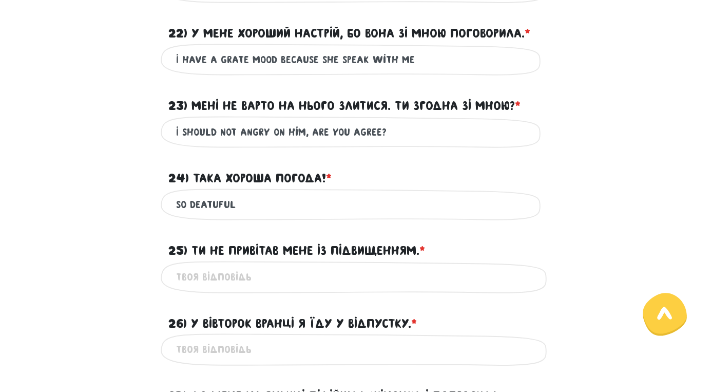
click at [196, 197] on input "so deatuful" at bounding box center [355, 204] width 359 height 23
click at [252, 196] on input "so beatuful" at bounding box center [355, 204] width 359 height 23
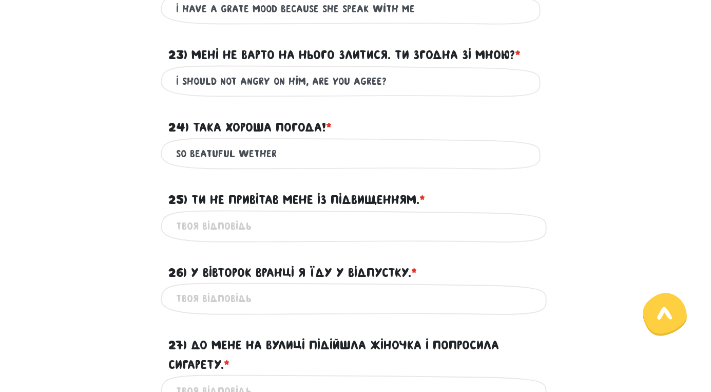
scroll to position [1644, 0]
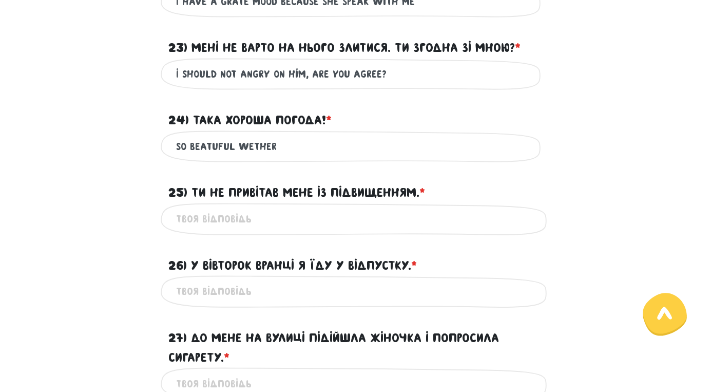
type input "so beatuful wether"
click at [217, 208] on input "25) Ти не привітав мене із підвищенням. * ?" at bounding box center [355, 218] width 359 height 23
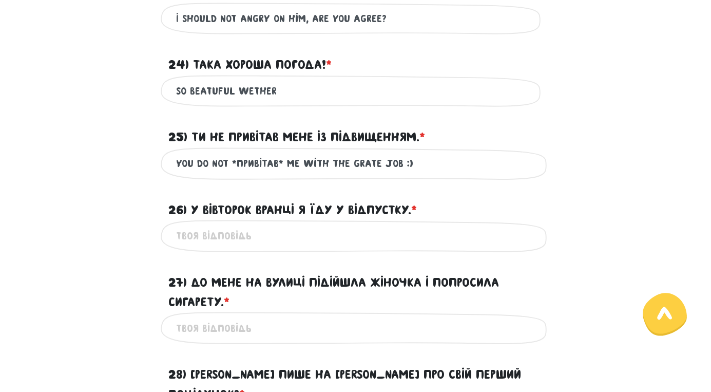
scroll to position [1703, 0]
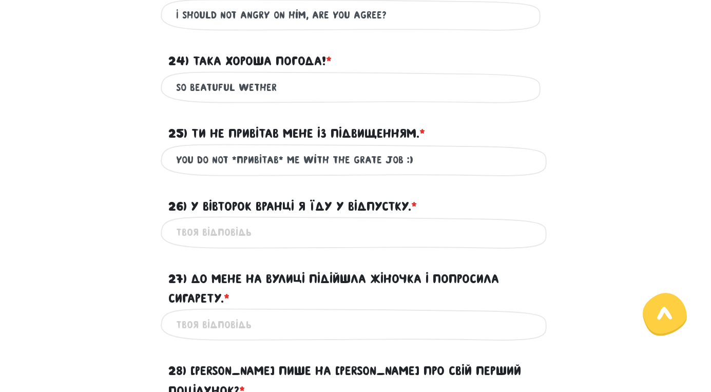
type input "you do not *привітав* me with the grate job :)"
click at [315, 223] on input "26) У вівторок вранці я їду у відпустку. * ?" at bounding box center [355, 232] width 359 height 23
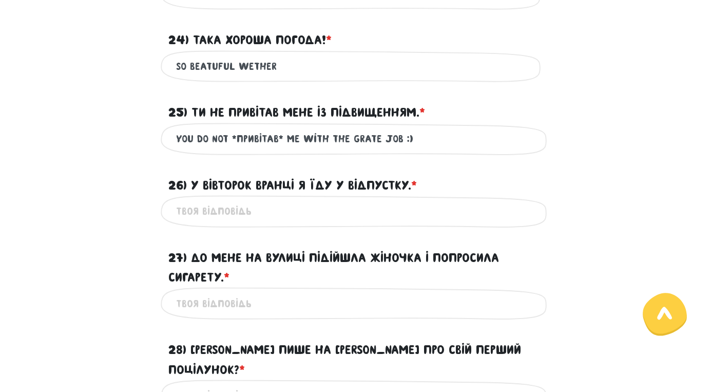
scroll to position [1724, 0]
type input "t"
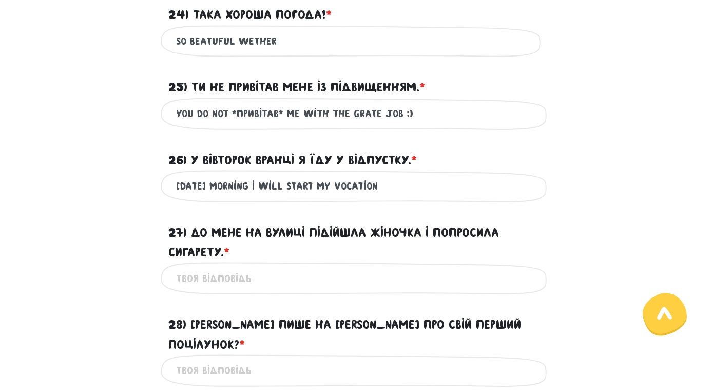
type input "[DATE] morning I will start my vocation"
click at [297, 274] on input "27) До мене на вулиці підійшла жіночка і попросила сигарету. * ?" at bounding box center [355, 277] width 359 height 23
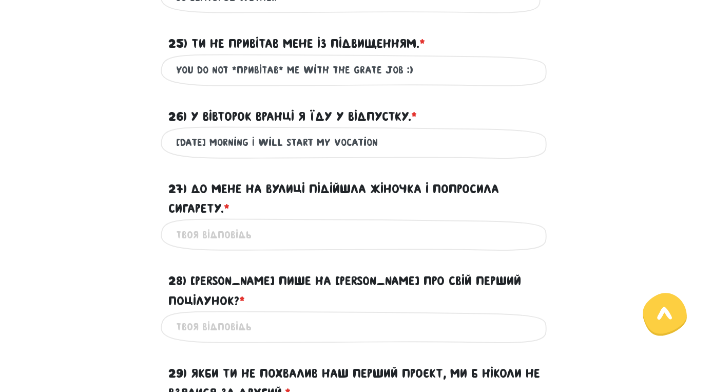
scroll to position [1795, 0]
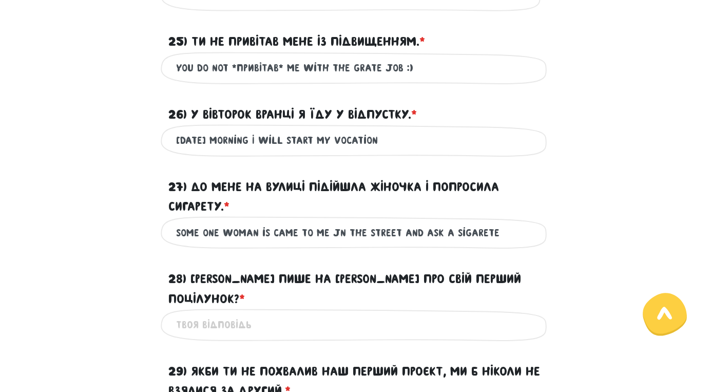
type input "some one woman is came to me jn the street and ask a sigarete"
click at [332, 313] on input "28) [PERSON_NAME] пише на [PERSON_NAME] про свій перший поцілунок? * ?" at bounding box center [355, 324] width 359 height 23
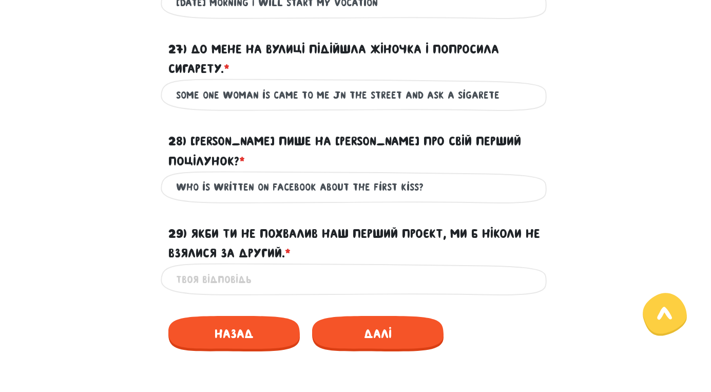
scroll to position [1936, 0]
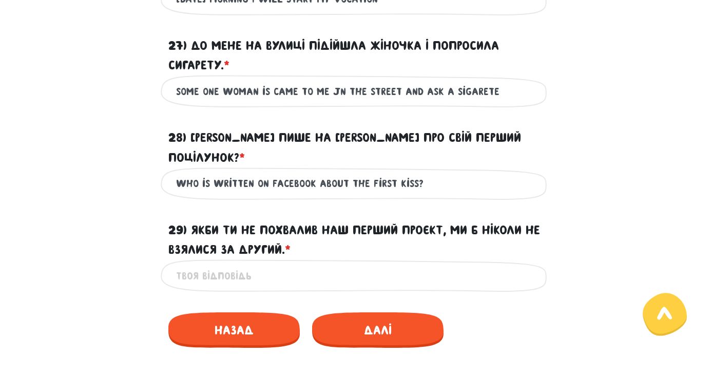
type input "who is written on Facebook about the first kiss?"
click at [228, 264] on input "29) Якби ти не похвалив наш перший проєкт, ми б ніколи не взялися за другий. * ?" at bounding box center [355, 275] width 359 height 23
click at [253, 264] on input "29) Якби ти не похвалив наш перший проєкт, ми б ніколи не взялися за другий. * ?" at bounding box center [355, 275] width 359 height 23
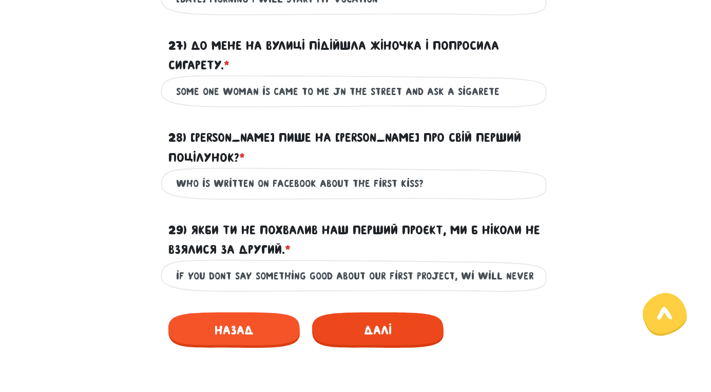
type input "if you dont say something good about our first project, wi will never start the…"
click at [380, 312] on span "Далі" at bounding box center [377, 329] width 131 height 35
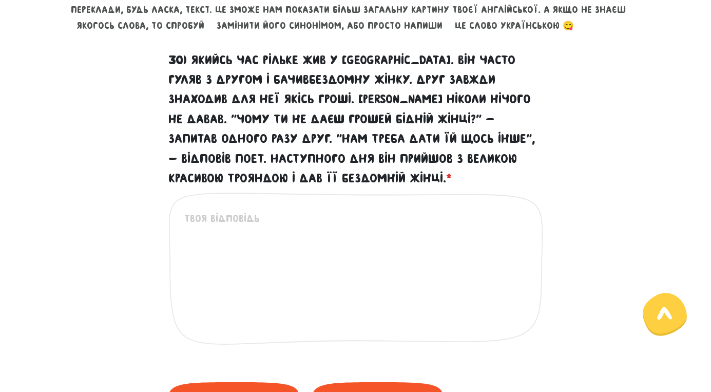
scroll to position [456, 0]
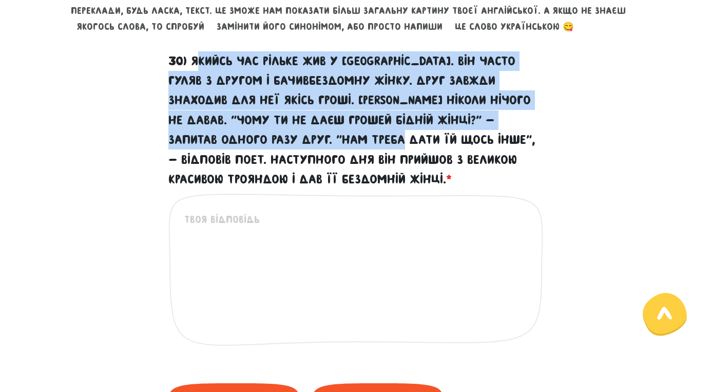
drag, startPoint x: 199, startPoint y: 60, endPoint x: 357, endPoint y: 146, distance: 179.4
click at [357, 145] on label "30) Якийсь час Рільке жив у [GEOGRAPHIC_DATA]. Він часто гуляв з другом і бачив…" at bounding box center [355, 120] width 375 height 138
click at [357, 212] on textarea "30) Якийсь час Рільке жив у [GEOGRAPHIC_DATA]. Він часто гуляв з другом і бачив…" at bounding box center [356, 275] width 344 height 126
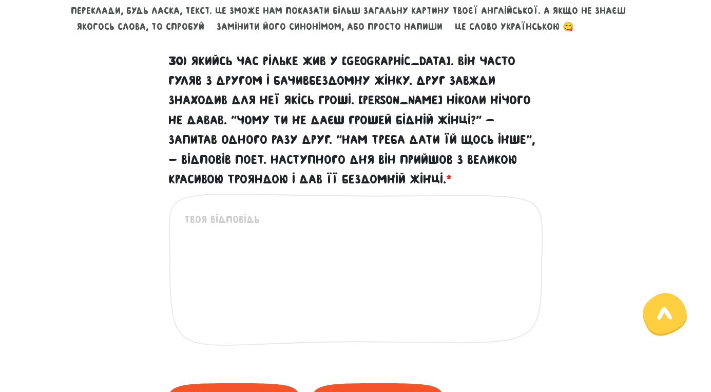
click at [388, 96] on label "30) Якийсь час Рільке жив у [GEOGRAPHIC_DATA]. Він часто гуляв з другом і бачив…" at bounding box center [355, 120] width 375 height 138
click at [388, 212] on textarea "30) Якийсь час Рільке жив у [GEOGRAPHIC_DATA]. Він часто гуляв з другом і бачив…" at bounding box center [356, 275] width 344 height 126
click at [263, 54] on label "30) Якийсь час Рільке жив у [GEOGRAPHIC_DATA]. Він часто гуляв з другом і бачив…" at bounding box center [355, 120] width 375 height 138
click at [263, 212] on textarea "30) Якийсь час Рільке жив у [GEOGRAPHIC_DATA]. Він часто гуляв з другом і бачив…" at bounding box center [356, 275] width 344 height 126
click at [295, 52] on label "30) Якийсь час Рільке жив у [GEOGRAPHIC_DATA]. Він часто гуляв з другом і бачив…" at bounding box center [355, 120] width 375 height 138
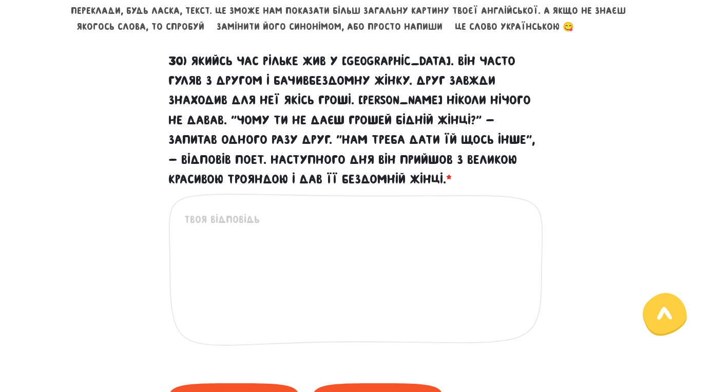
click at [295, 212] on textarea "30) Якийсь час Рільке жив у [GEOGRAPHIC_DATA]. Він часто гуляв з другом і бачив…" at bounding box center [356, 275] width 344 height 126
click at [295, 52] on label "30) Якийсь час Рільке жив у [GEOGRAPHIC_DATA]. Він часто гуляв з другом і бачив…" at bounding box center [355, 120] width 375 height 138
click at [295, 212] on textarea "30) Якийсь час Рільке жив у [GEOGRAPHIC_DATA]. Він часто гуляв з другом і бачив…" at bounding box center [356, 275] width 344 height 126
click at [295, 52] on label "30) Якийсь час Рільке жив у [GEOGRAPHIC_DATA]. Він часто гуляв з другом і бачив…" at bounding box center [355, 120] width 375 height 138
click at [295, 212] on textarea "30) Якийсь час Рільке жив у [GEOGRAPHIC_DATA]. Він часто гуляв з другом і бачив…" at bounding box center [356, 275] width 344 height 126
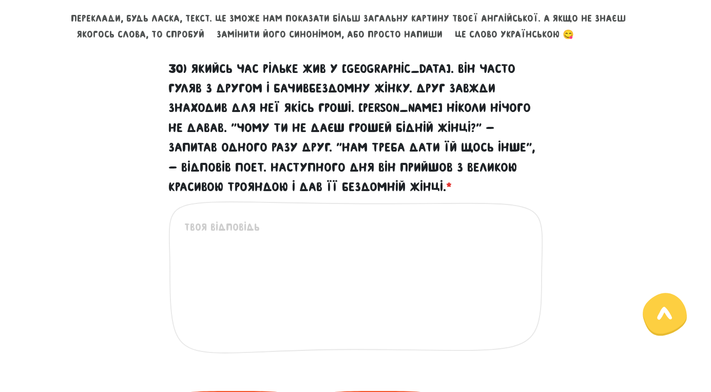
scroll to position [446, 0]
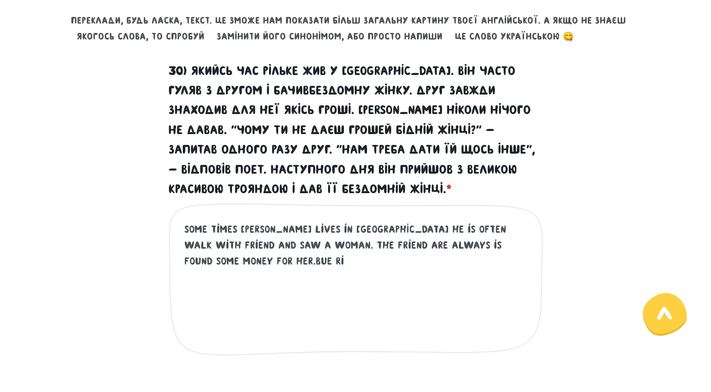
click at [488, 242] on textarea "some times [PERSON_NAME] lives in [GEOGRAPHIC_DATA] he is often walk with frien…" at bounding box center [356, 284] width 344 height 126
click at [532, 240] on div "some times [PERSON_NAME] lives in [GEOGRAPHIC_DATA] he is often walk with frien…" at bounding box center [355, 287] width 375 height 169
click at [527, 238] on textarea "some times [PERSON_NAME] lives in [GEOGRAPHIC_DATA] he is often walk with frien…" at bounding box center [356, 284] width 344 height 126
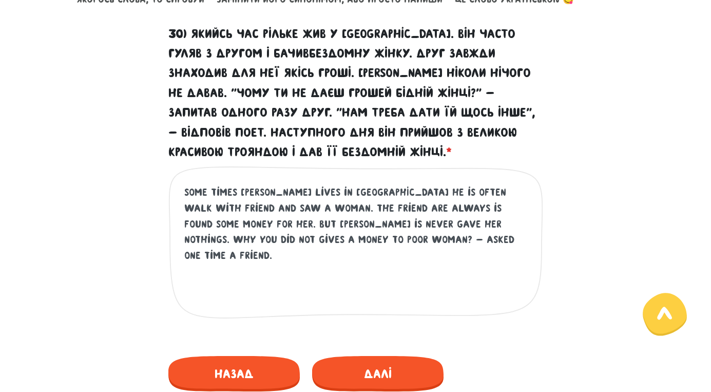
scroll to position [485, 0]
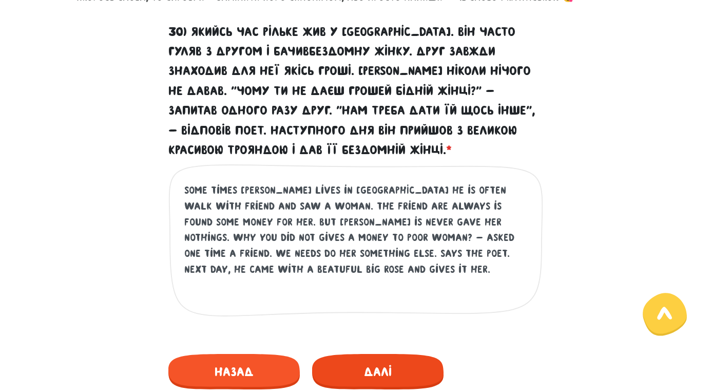
type textarea "some times [PERSON_NAME] lives in [GEOGRAPHIC_DATA] he is often walk with frien…"
click at [374, 372] on span "Далі" at bounding box center [377, 371] width 131 height 35
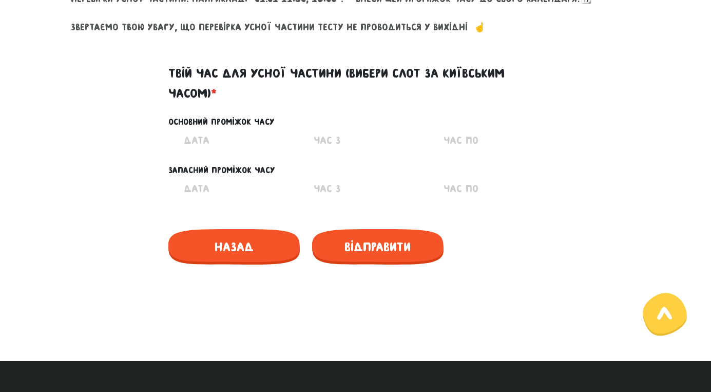
scroll to position [490, 0]
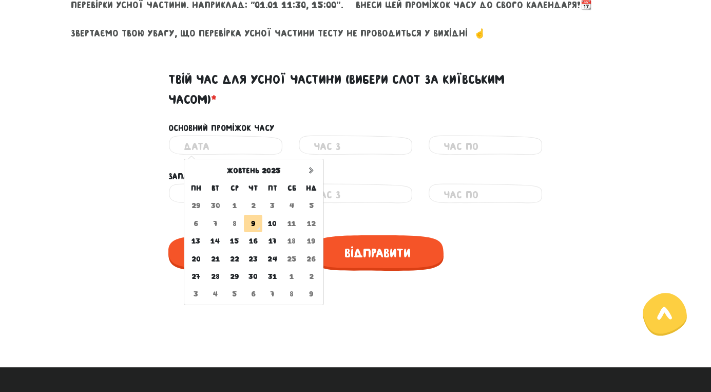
click at [217, 137] on input "text" at bounding box center [226, 146] width 84 height 23
click at [274, 222] on td "10" at bounding box center [272, 223] width 20 height 17
type input "[DATE]"
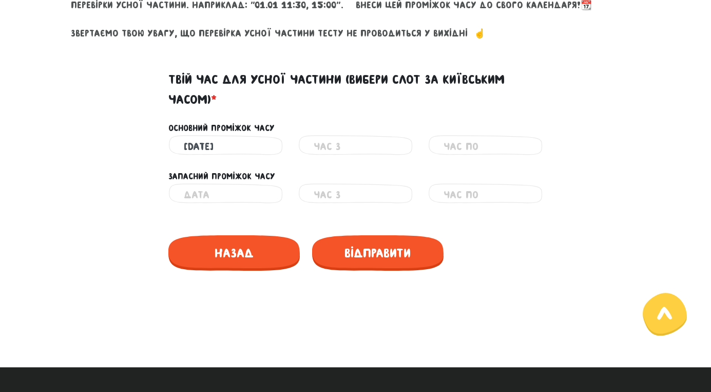
click at [312, 146] on div "Неправильний час" at bounding box center [355, 146] width 114 height 23
click at [337, 145] on input "text" at bounding box center [356, 146] width 84 height 23
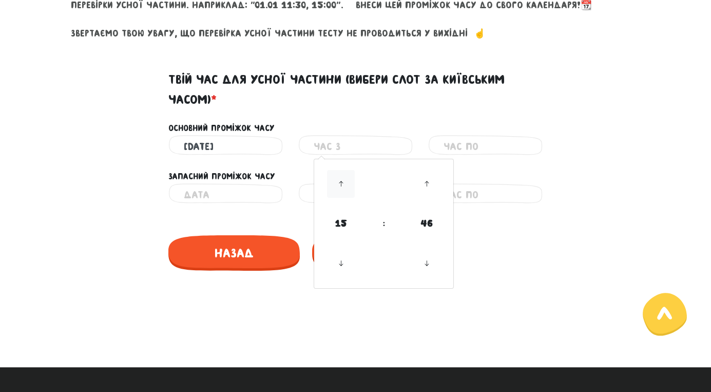
click at [344, 185] on icon at bounding box center [341, 184] width 28 height 28
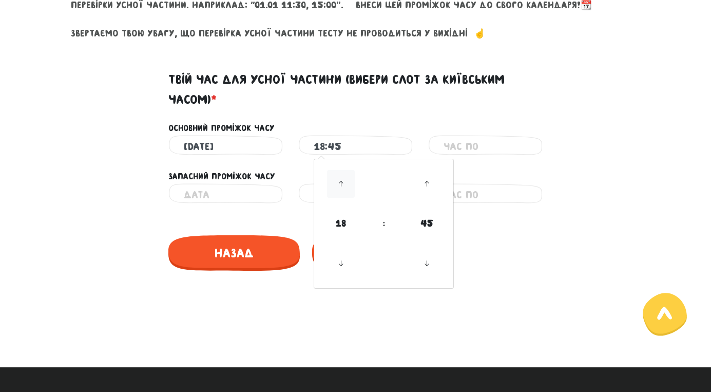
click at [344, 185] on icon at bounding box center [341, 184] width 28 height 28
click at [340, 263] on icon at bounding box center [341, 264] width 28 height 28
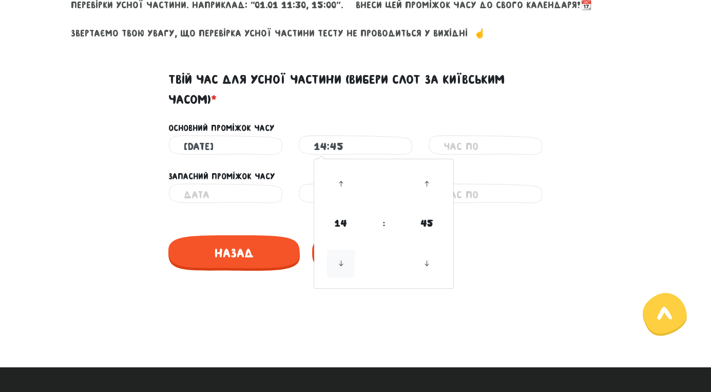
click at [340, 263] on icon at bounding box center [341, 264] width 28 height 28
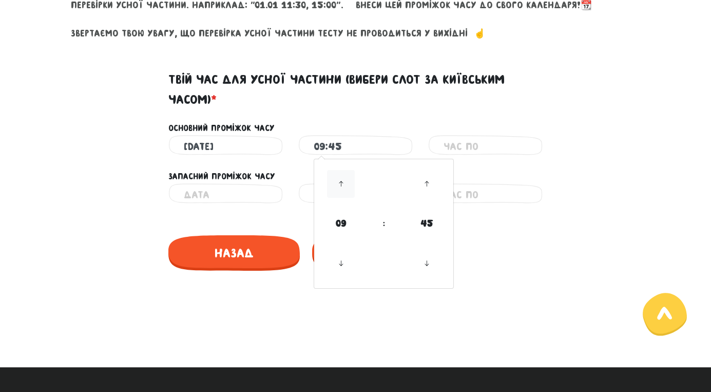
click at [341, 177] on icon at bounding box center [341, 184] width 28 height 28
click at [342, 183] on icon at bounding box center [341, 184] width 28 height 28
type input "11:45"
click at [499, 251] on div "Назад" at bounding box center [355, 251] width 375 height 56
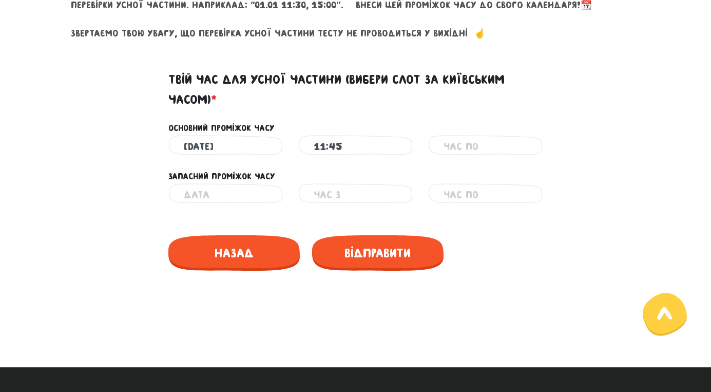
click at [484, 158] on div "Запасний проміжок часу" at bounding box center [355, 171] width 585 height 26
click at [469, 142] on input "text" at bounding box center [486, 146] width 84 height 23
click at [376, 107] on label "Твій час для усної частини (вибери слот за київським часом) *" at bounding box center [355, 90] width 375 height 40
click at [218, 192] on input "text" at bounding box center [226, 194] width 84 height 23
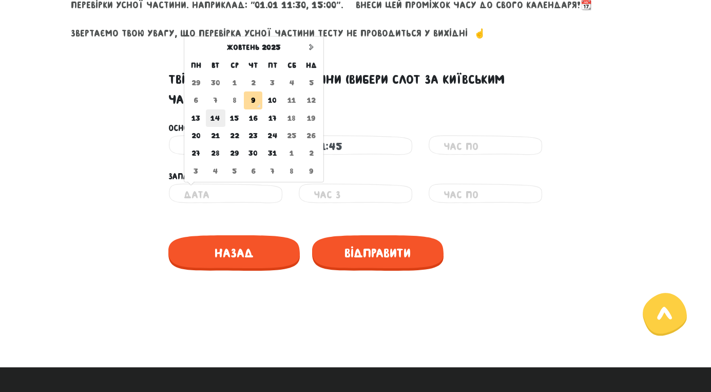
click at [221, 116] on td "14" at bounding box center [215, 117] width 19 height 17
type input "[DATE]"
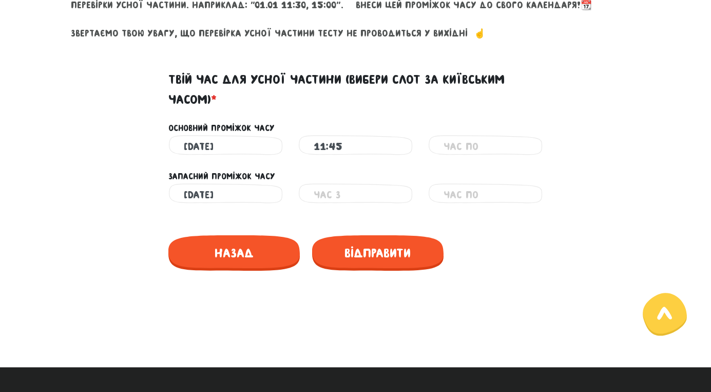
click at [329, 190] on input "text" at bounding box center [356, 194] width 84 height 23
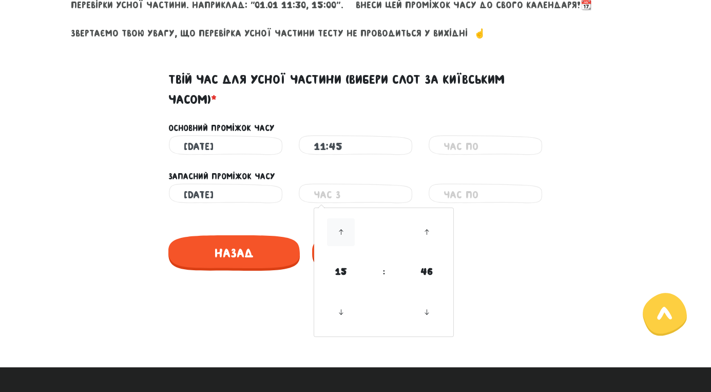
click at [341, 232] on icon at bounding box center [341, 232] width 28 height 28
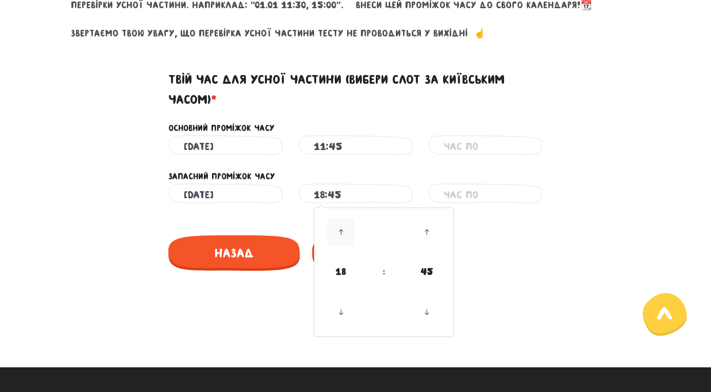
click at [341, 232] on icon at bounding box center [341, 232] width 28 height 28
click at [343, 303] on icon at bounding box center [341, 312] width 28 height 28
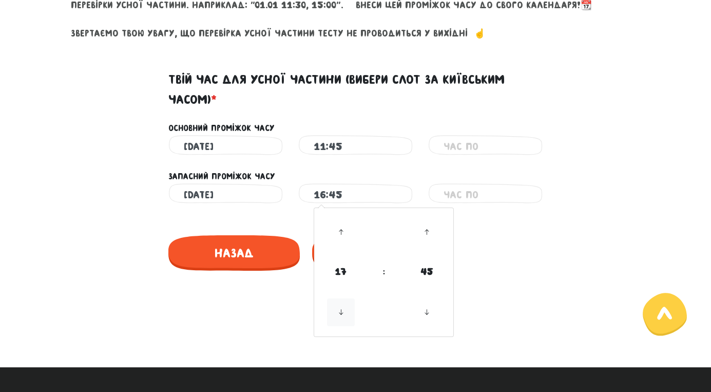
click at [343, 303] on icon at bounding box center [341, 312] width 28 height 28
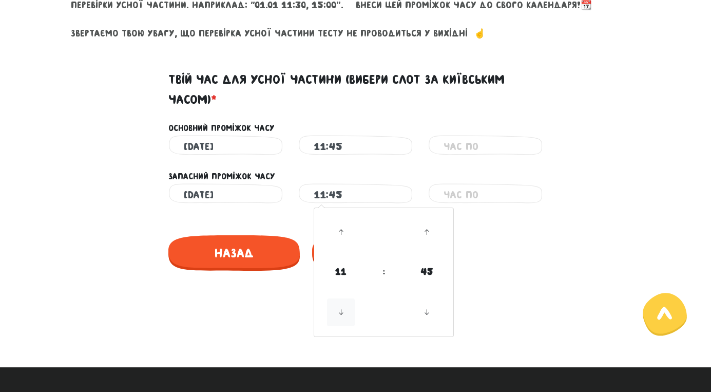
click at [343, 303] on icon at bounding box center [341, 312] width 28 height 28
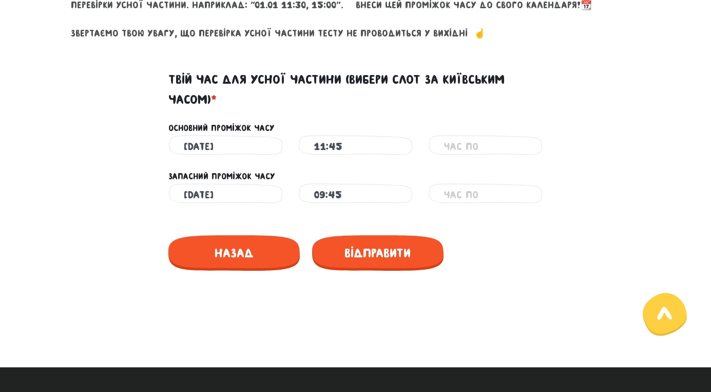
click at [331, 189] on input "09:45" at bounding box center [356, 194] width 84 height 23
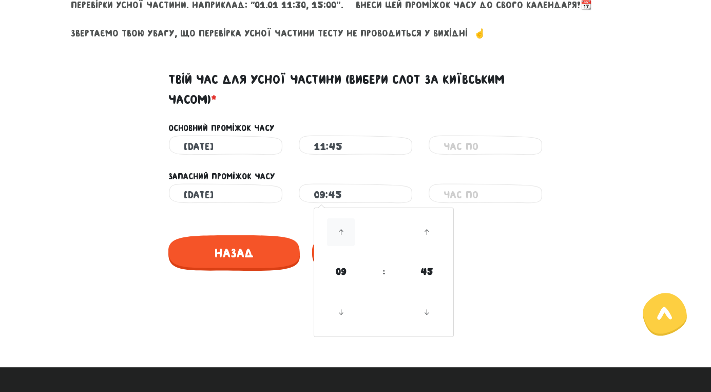
click at [346, 231] on icon at bounding box center [341, 232] width 28 height 28
click at [499, 253] on div "Назад" at bounding box center [355, 251] width 375 height 56
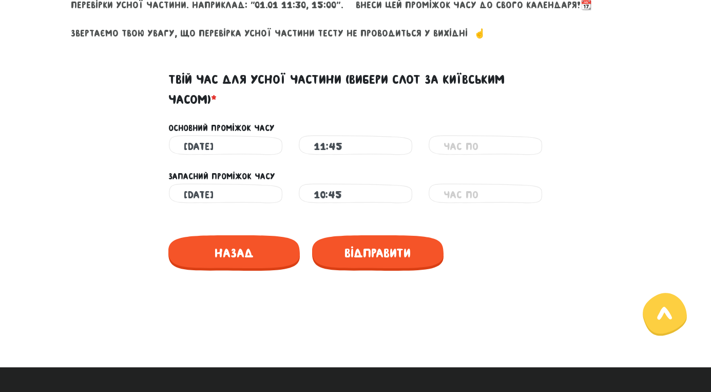
click at [325, 144] on input "11:45" at bounding box center [356, 146] width 84 height 23
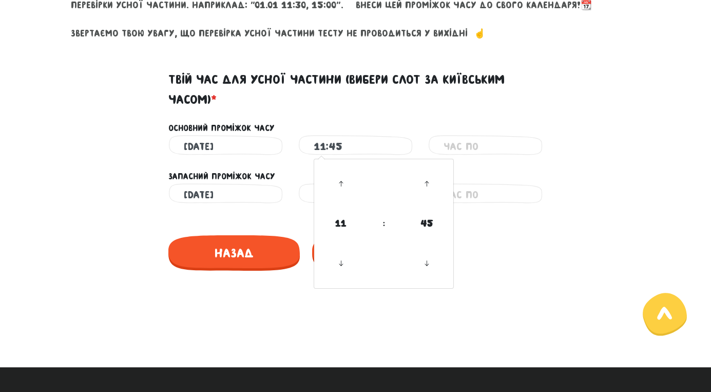
click at [341, 142] on input "11:45" at bounding box center [356, 146] width 84 height 23
click at [309, 189] on div "10:45 Неправильний час" at bounding box center [355, 194] width 114 height 23
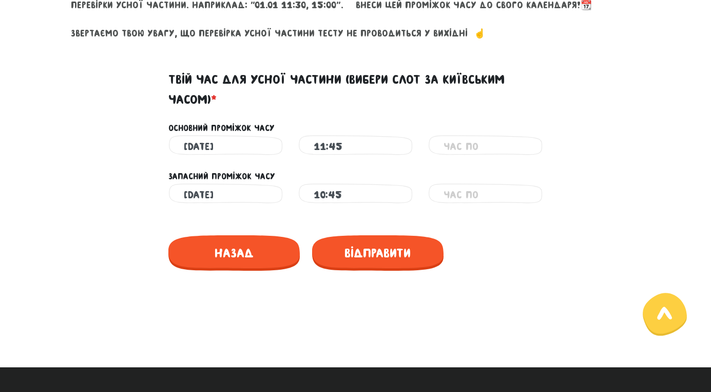
click at [320, 193] on input "10:45" at bounding box center [356, 194] width 84 height 23
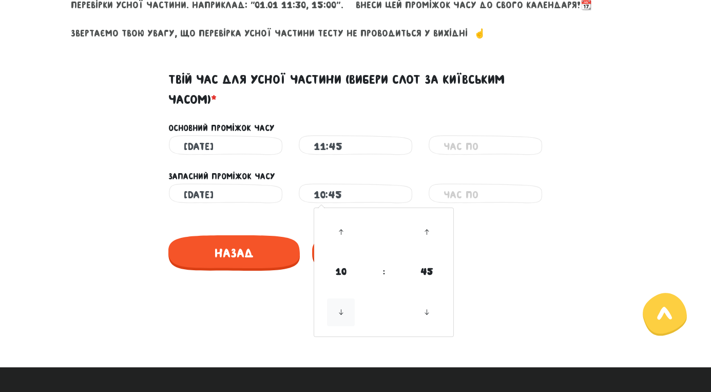
click at [340, 312] on icon at bounding box center [341, 312] width 28 height 28
click at [339, 224] on icon at bounding box center [341, 232] width 28 height 28
type input "11:45"
click at [510, 248] on div "Назад" at bounding box center [355, 251] width 375 height 56
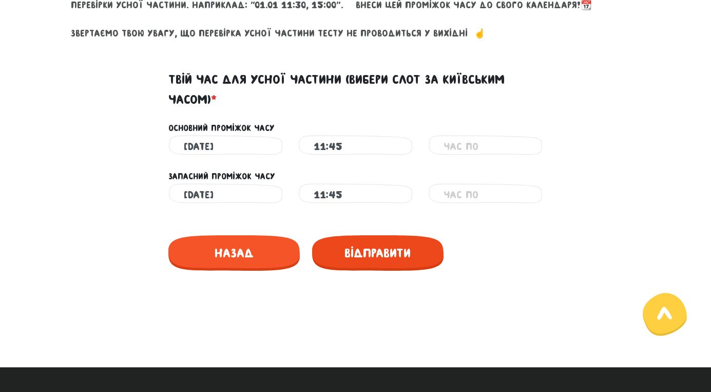
click at [371, 251] on span "Відправити" at bounding box center [377, 252] width 131 height 35
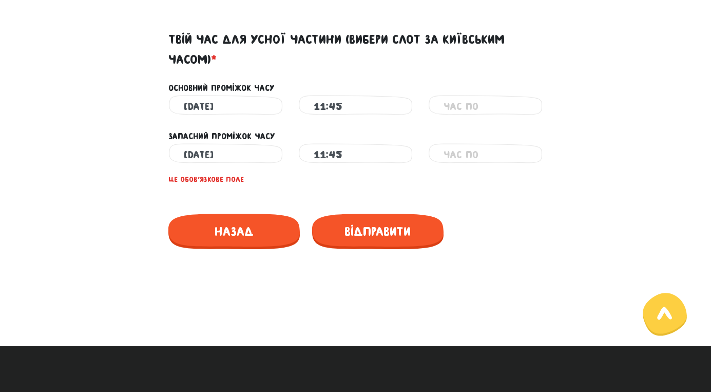
scroll to position [522, 0]
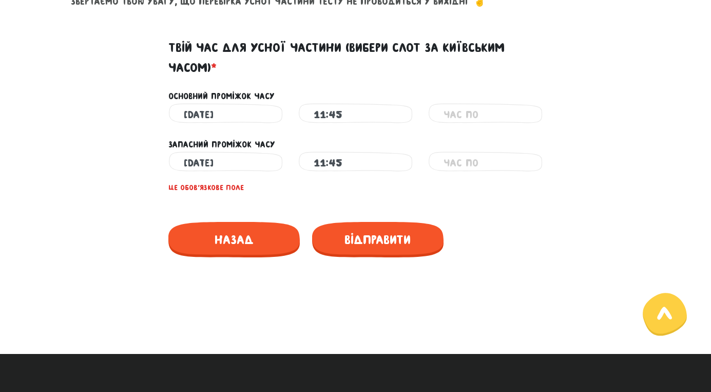
click at [491, 121] on input "text" at bounding box center [486, 114] width 84 height 23
click at [472, 151] on icon at bounding box center [471, 152] width 28 height 28
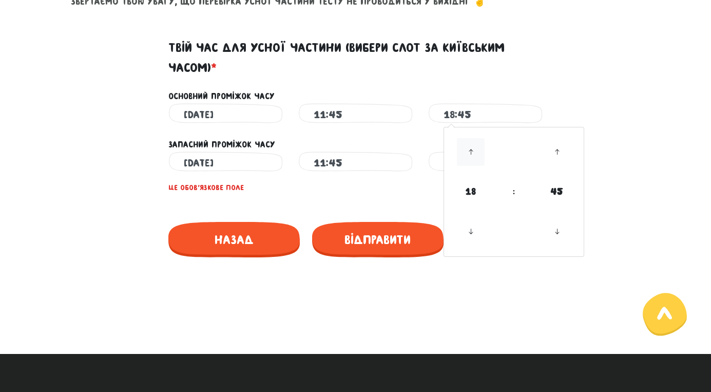
click at [472, 151] on icon at bounding box center [471, 152] width 28 height 28
click at [470, 236] on icon at bounding box center [471, 232] width 28 height 28
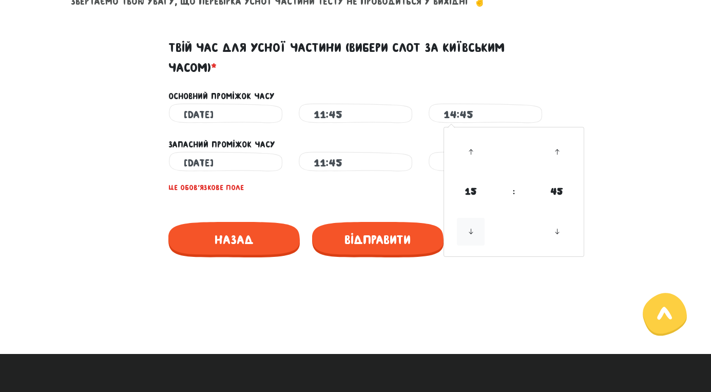
click at [470, 236] on icon at bounding box center [471, 232] width 28 height 28
click at [474, 149] on icon at bounding box center [471, 152] width 28 height 28
type input "12:45"
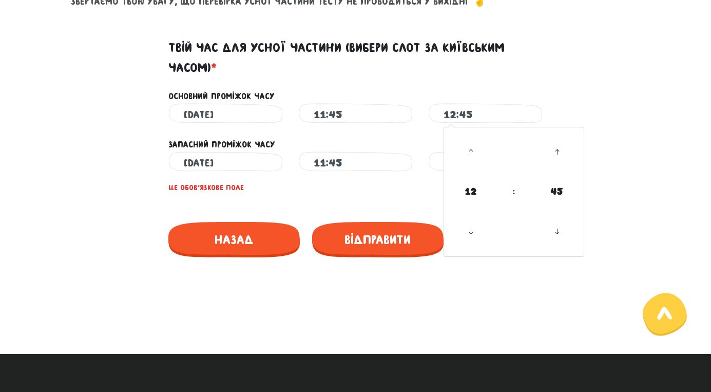
click at [419, 197] on div "Це обов'язкове поле" at bounding box center [355, 188] width 585 height 27
click at [476, 154] on input "text" at bounding box center [486, 162] width 84 height 23
click at [475, 283] on icon at bounding box center [471, 280] width 28 height 28
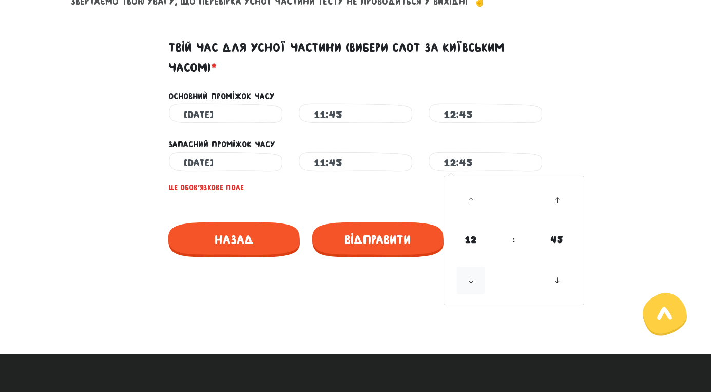
click at [475, 283] on icon at bounding box center [471, 280] width 28 height 28
click at [471, 195] on icon at bounding box center [471, 200] width 28 height 28
type input "12:45"
click at [418, 226] on span "Відправити" at bounding box center [377, 239] width 131 height 35
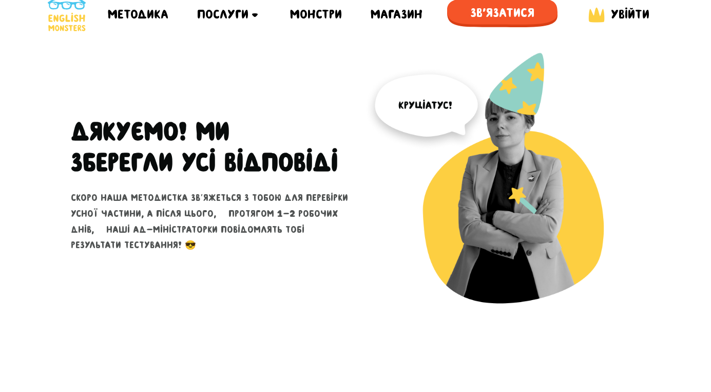
scroll to position [36, 0]
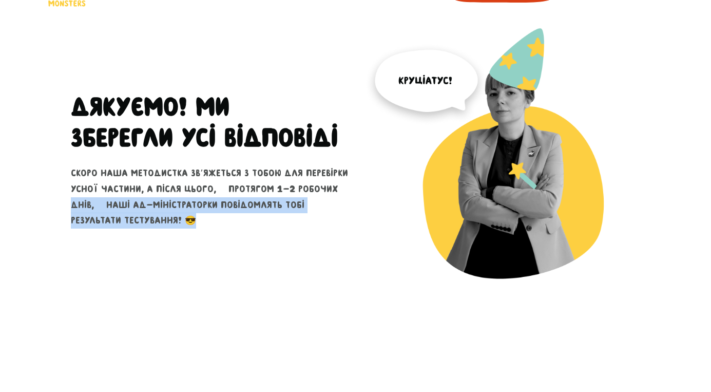
drag, startPoint x: 68, startPoint y: 224, endPoint x: 290, endPoint y: 252, distance: 223.5
click at [290, 252] on div "Дякуємо! ми зберегли Усі відповіді скоро наша методистка звʼяжеться з тобою для…" at bounding box center [209, 166] width 293 height 277
click at [322, 228] on p "скоро наша методистка звʼяжеться з тобою для перевірки усної частини, а після ц…" at bounding box center [209, 196] width 277 height 63
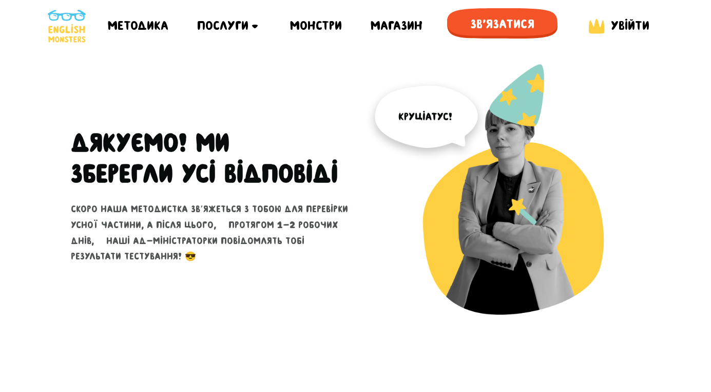
scroll to position [0, 0]
